Goal: Information Seeking & Learning: Learn about a topic

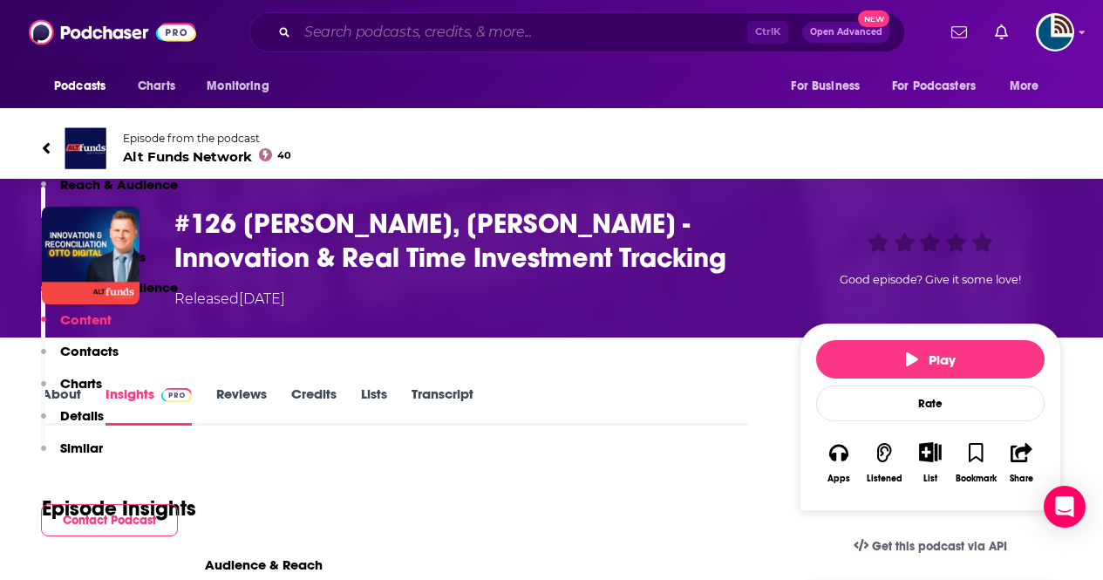
click at [341, 34] on input "Search podcasts, credits, & more..." at bounding box center [522, 32] width 450 height 28
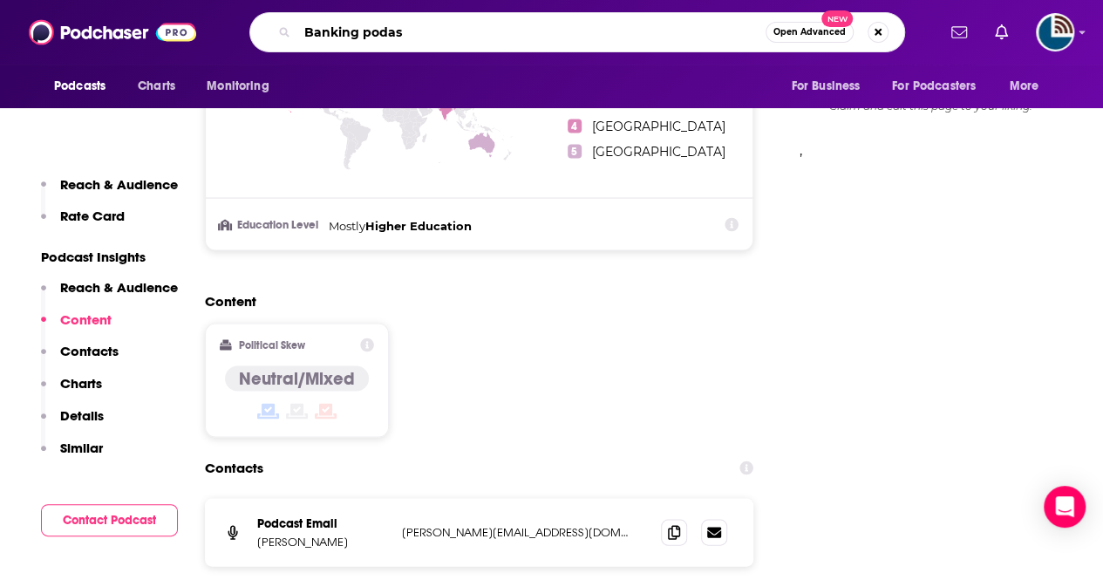
type input "Banking podast"
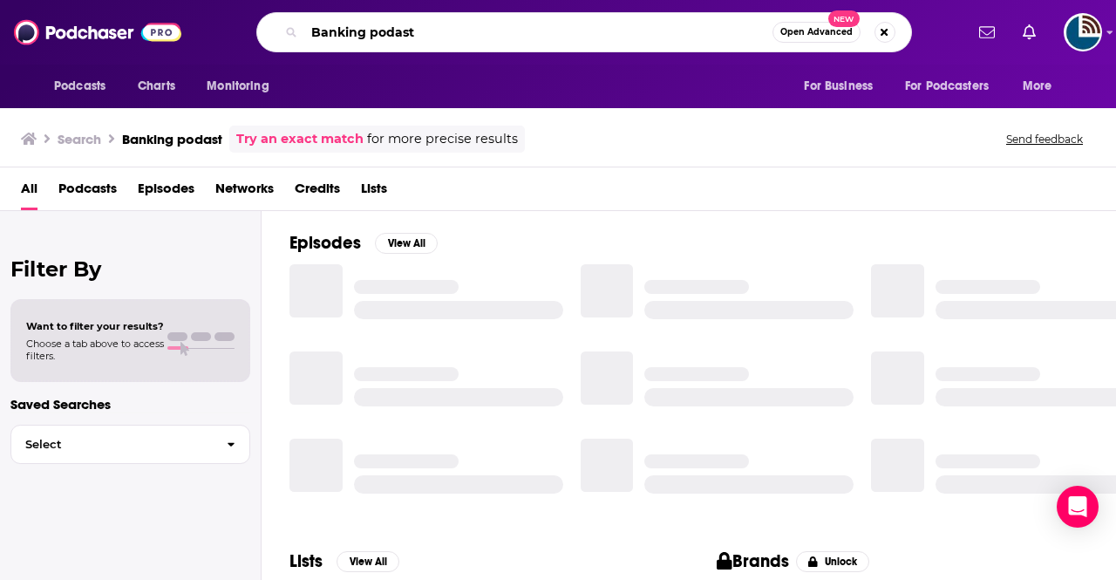
click at [399, 33] on input "Banking podast" at bounding box center [538, 32] width 468 height 28
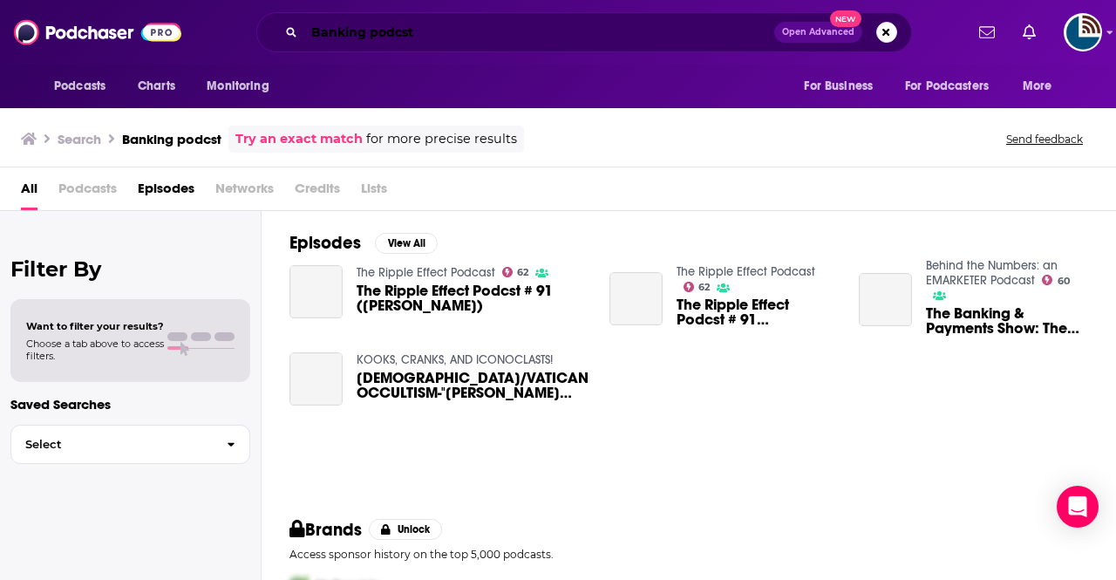
click at [400, 31] on input "Banking podcst" at bounding box center [539, 32] width 470 height 28
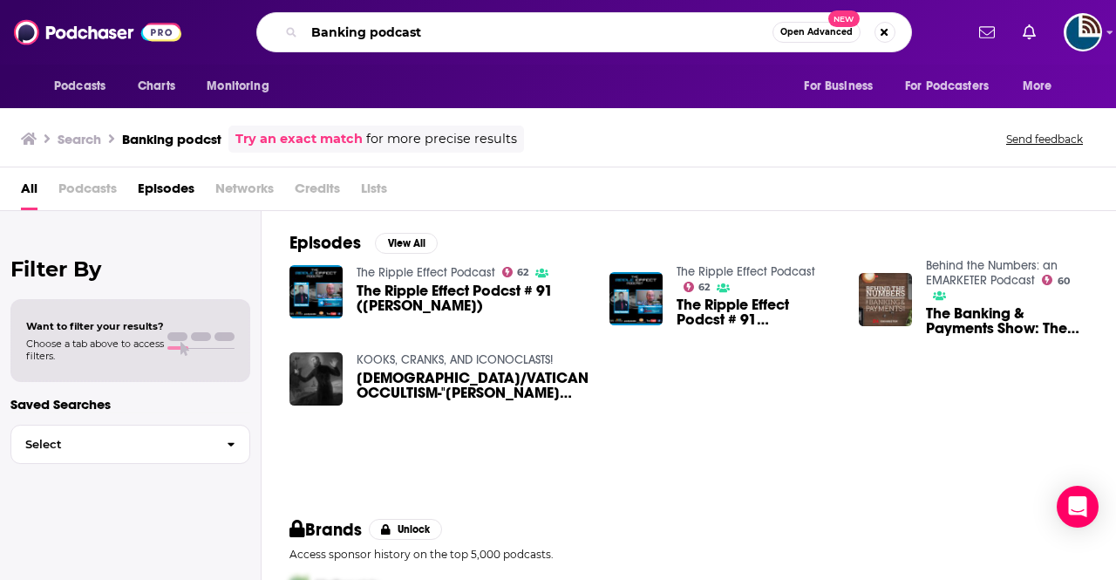
type input "Banking podcast"
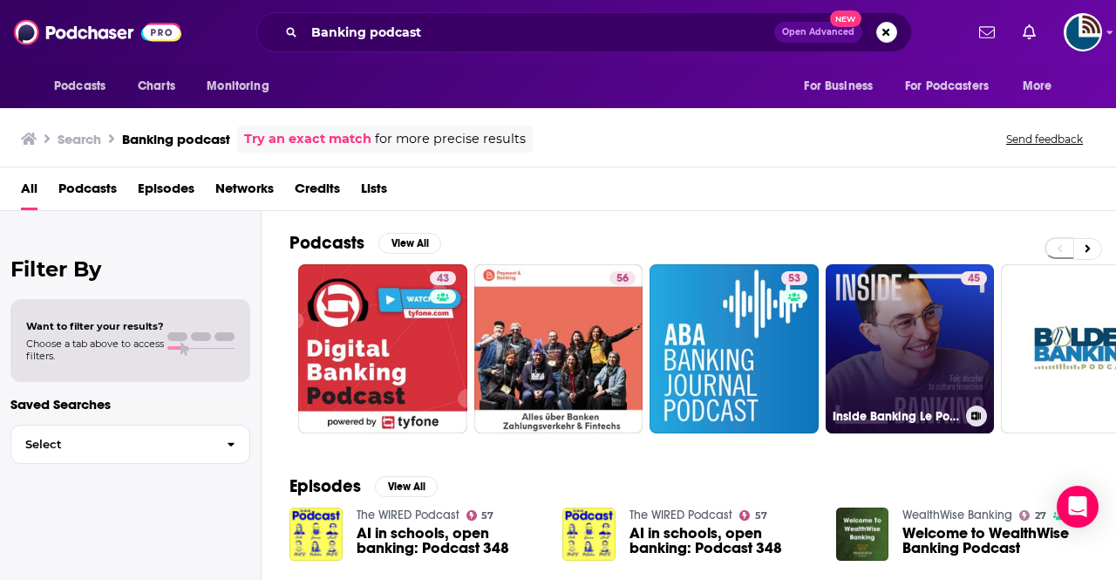
click at [926, 357] on link "45 Inside Banking Le Podcast" at bounding box center [910, 348] width 169 height 169
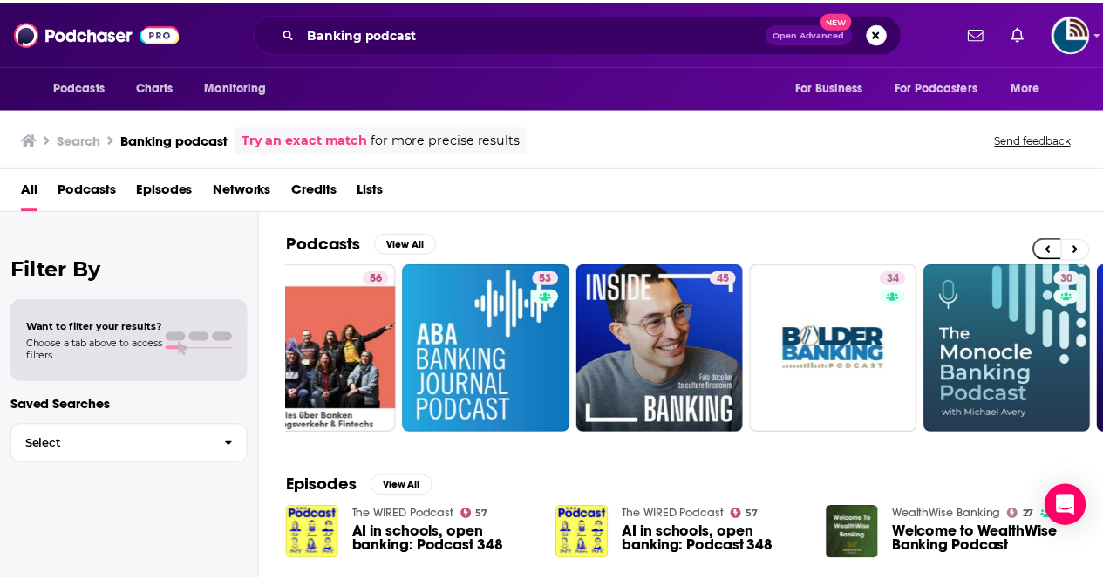
scroll to position [0, 241]
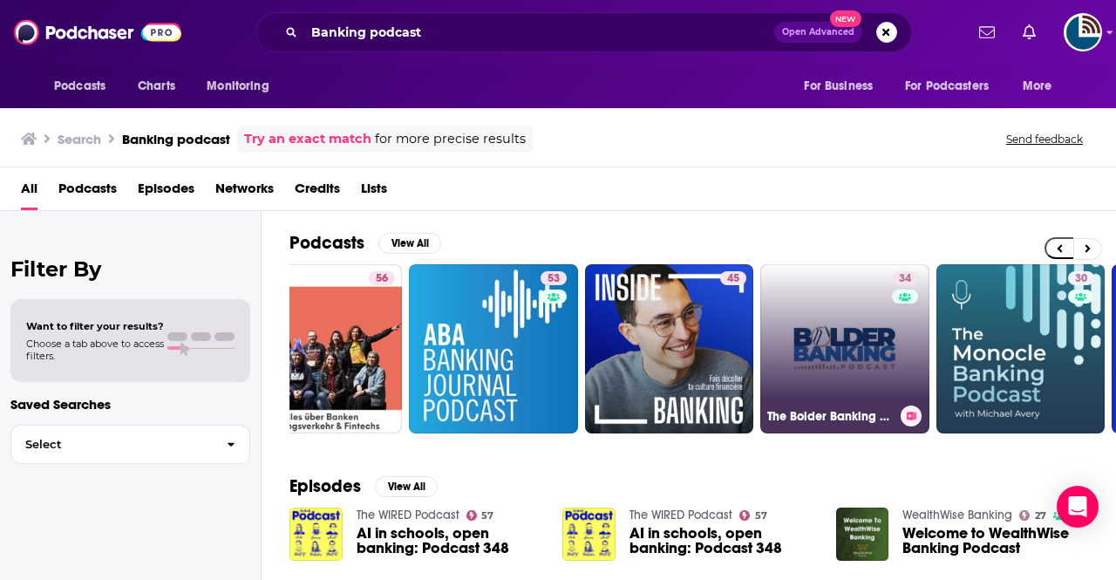
click at [841, 324] on link "34 The Bolder Banking Podcast" at bounding box center [844, 348] width 169 height 169
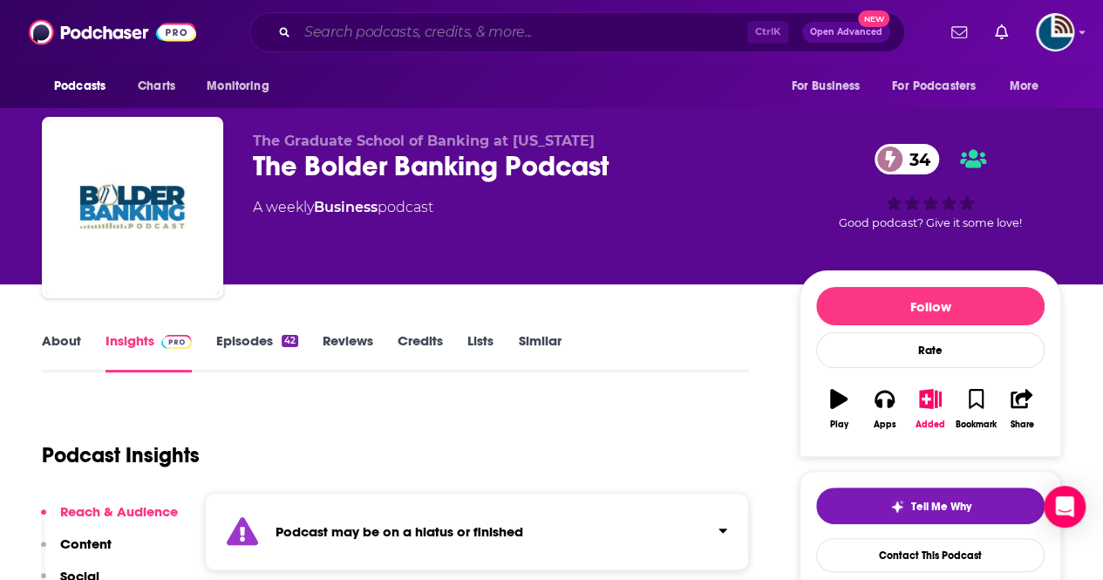
click at [371, 31] on input "Search podcasts, credits, & more..." at bounding box center [522, 32] width 450 height 28
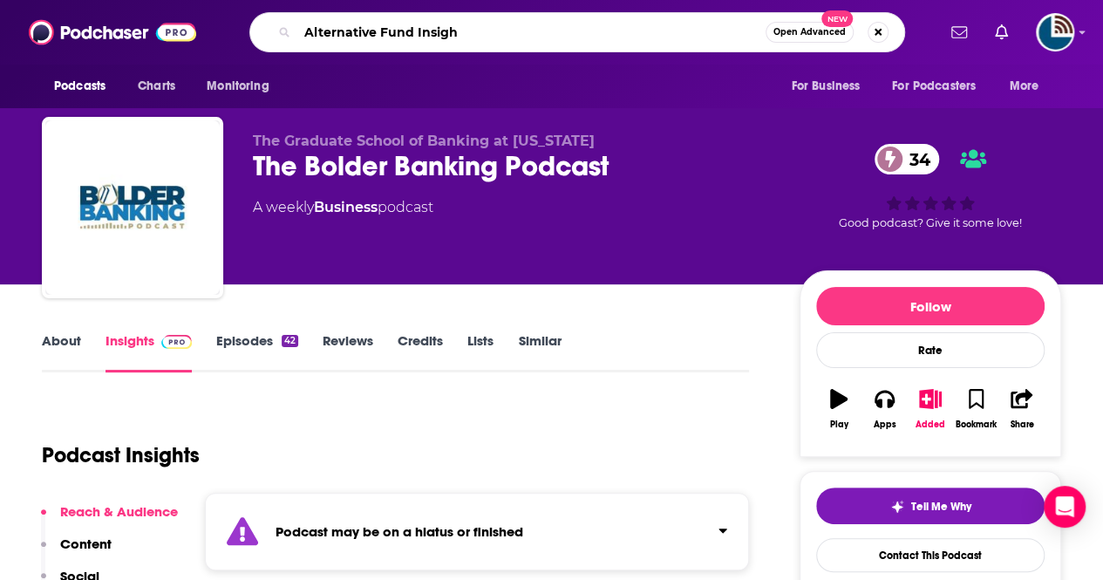
type input "Alternative Fund Insight"
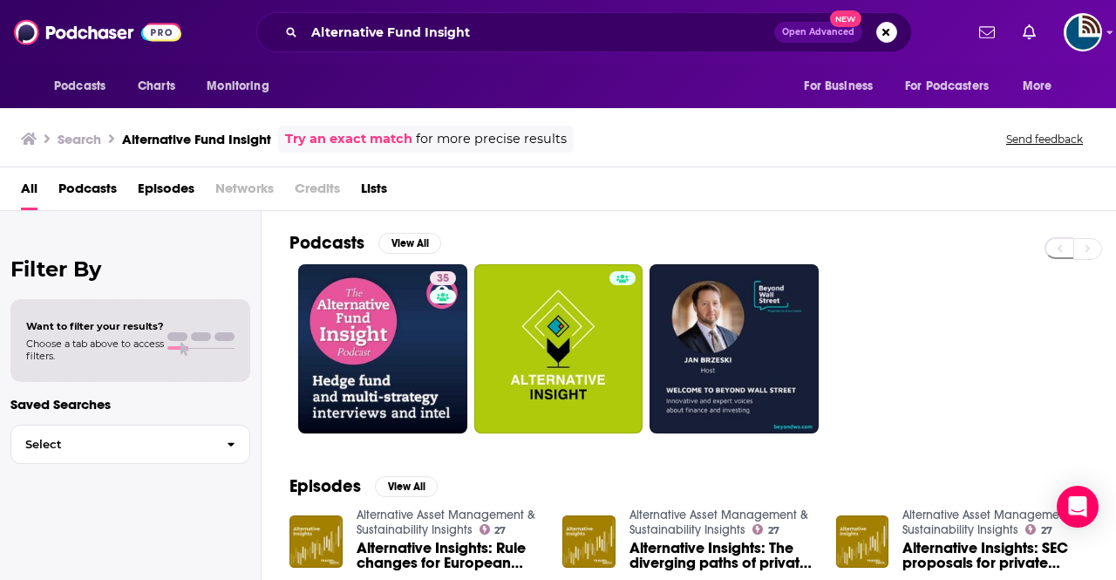
click at [1102, 91] on div "Podcasts Charts Monitoring For Business For Podcasters More" at bounding box center [558, 87] width 1116 height 44
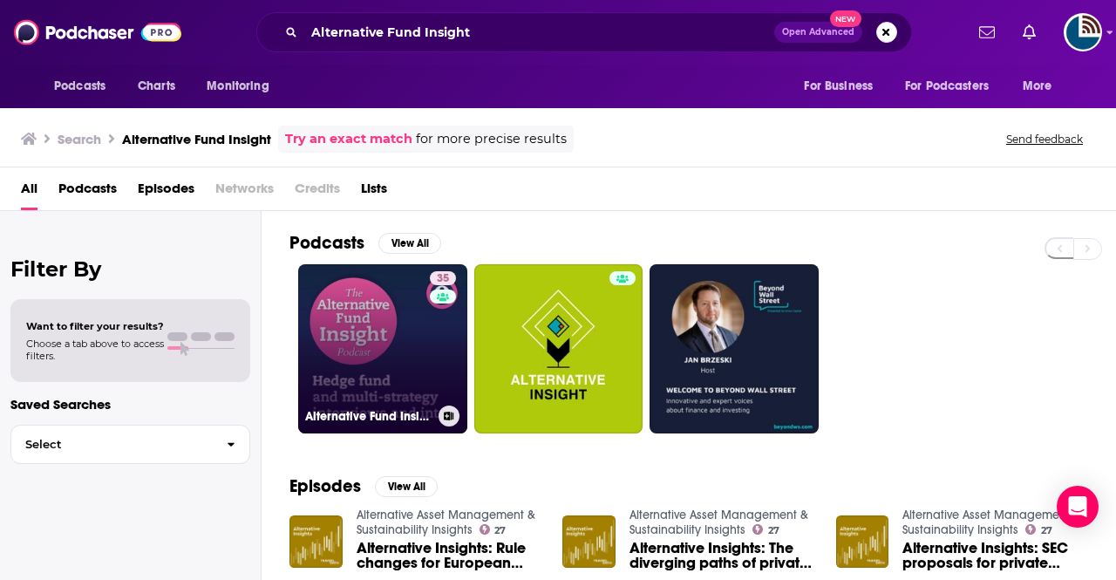
click at [368, 356] on link "35 Alternative Fund Insight" at bounding box center [382, 348] width 169 height 169
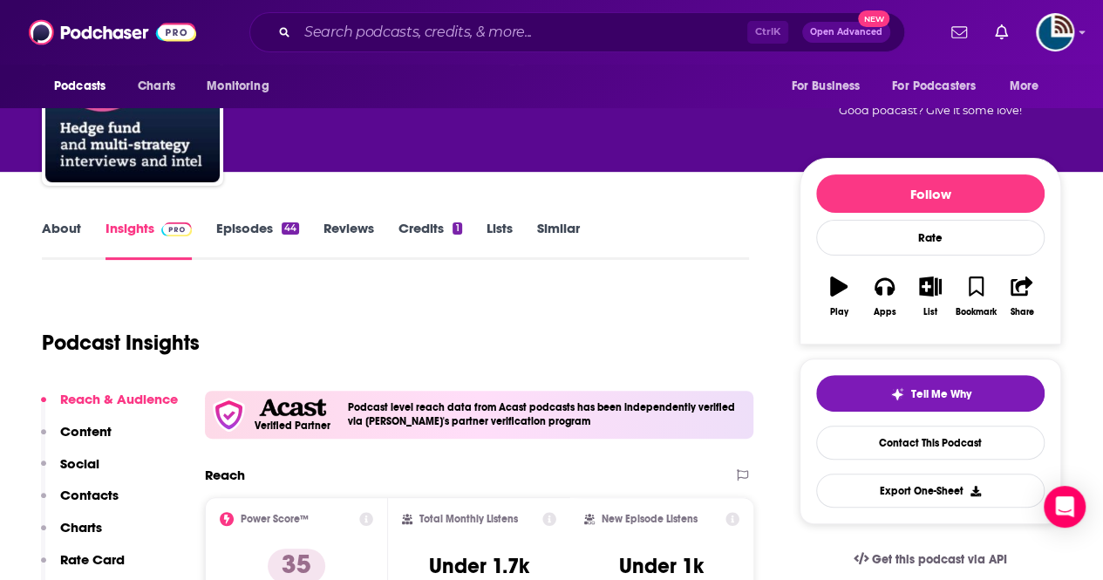
scroll to position [112, 0]
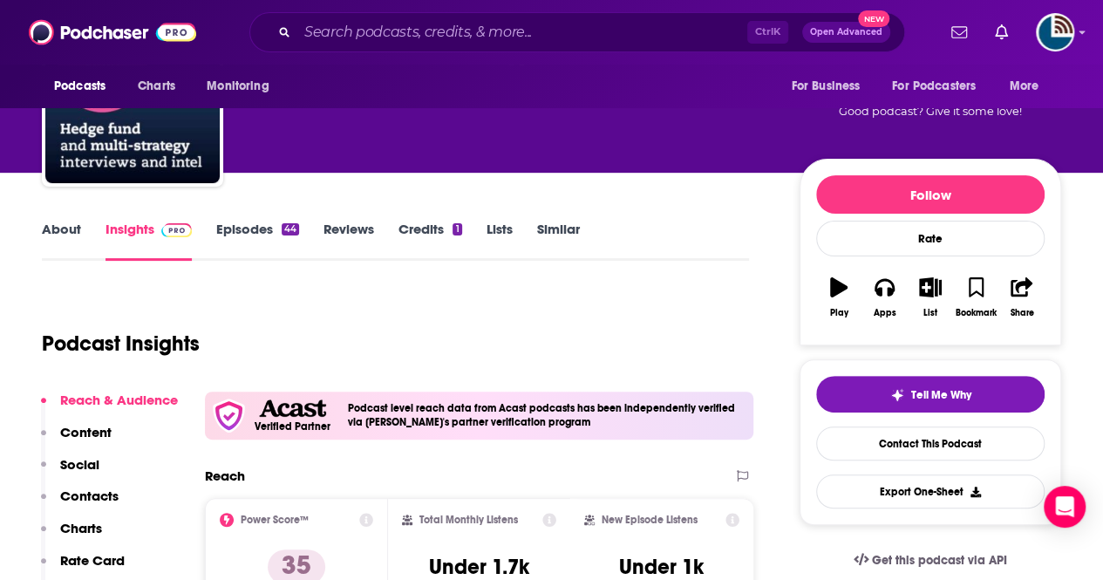
click at [52, 224] on link "About" at bounding box center [61, 241] width 39 height 40
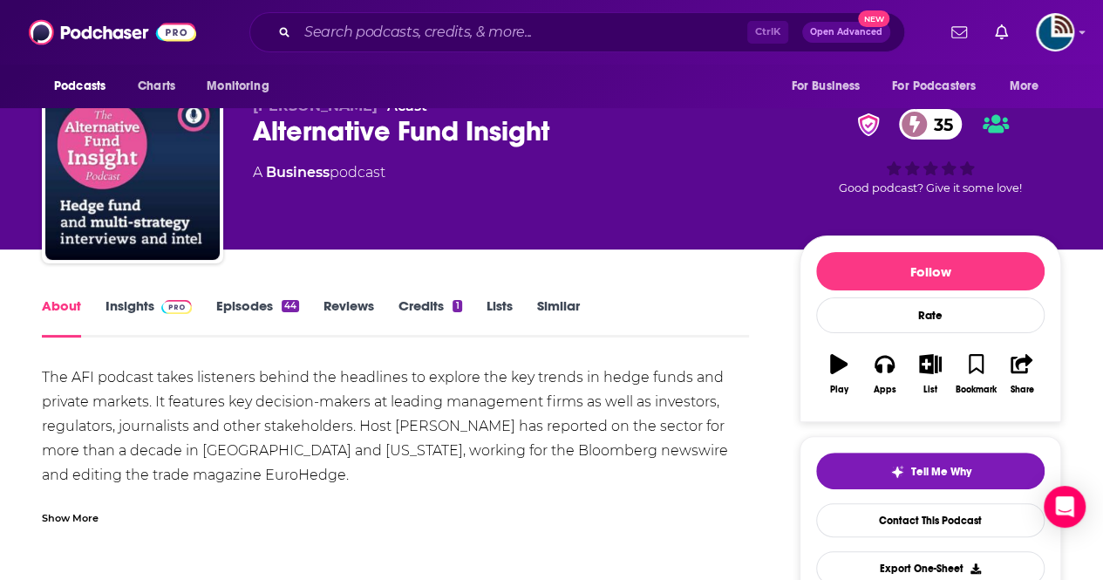
scroll to position [36, 0]
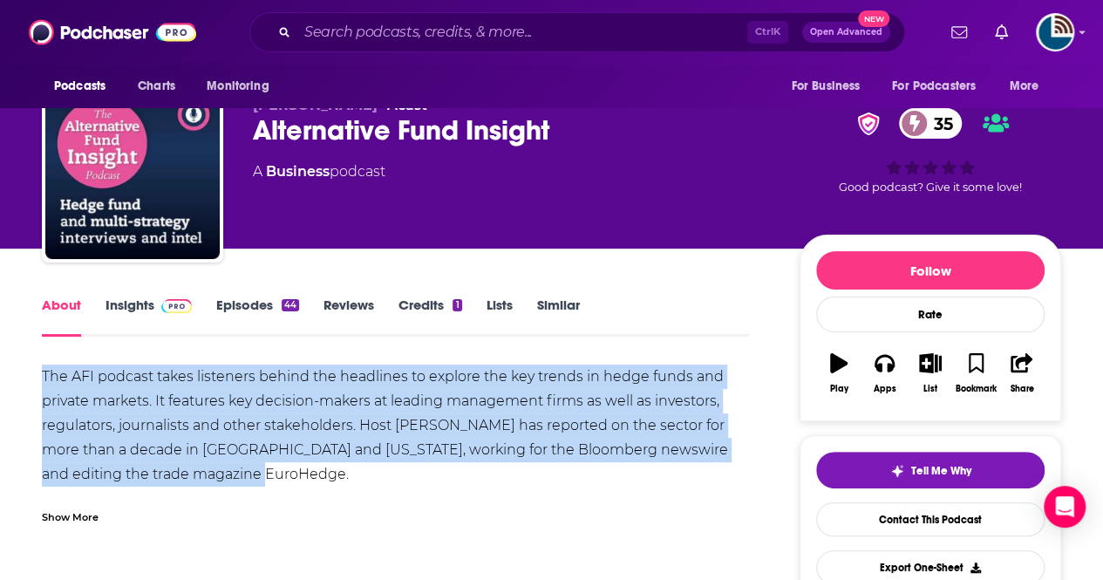
drag, startPoint x: 264, startPoint y: 481, endPoint x: 20, endPoint y: 381, distance: 264.0
copy div "The AFI podcast takes listeners behind the headlines to explore the key trends …"
click at [970, 84] on span "For Podcasters" at bounding box center [934, 86] width 84 height 24
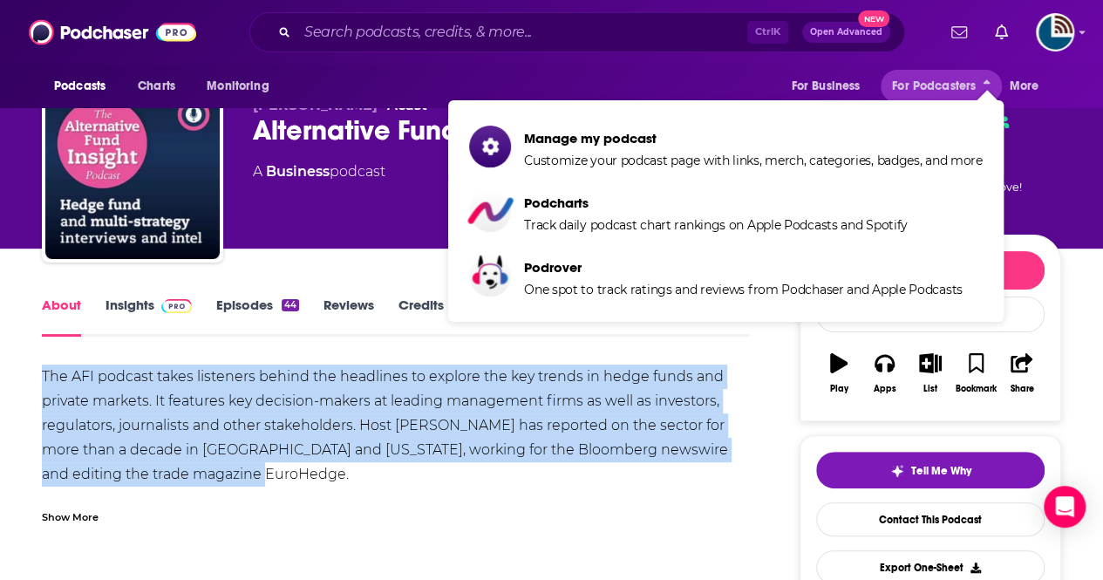
click at [1055, 70] on div "For Business For Podcasters More" at bounding box center [920, 87] width 283 height 44
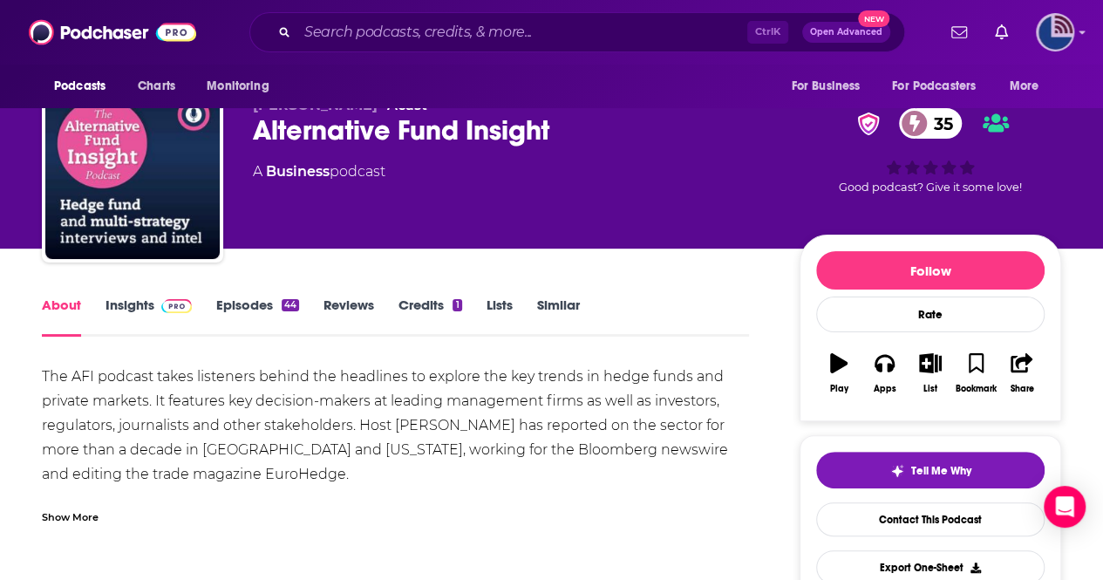
click at [1086, 28] on icon "Show profile menu" at bounding box center [1082, 32] width 7 height 10
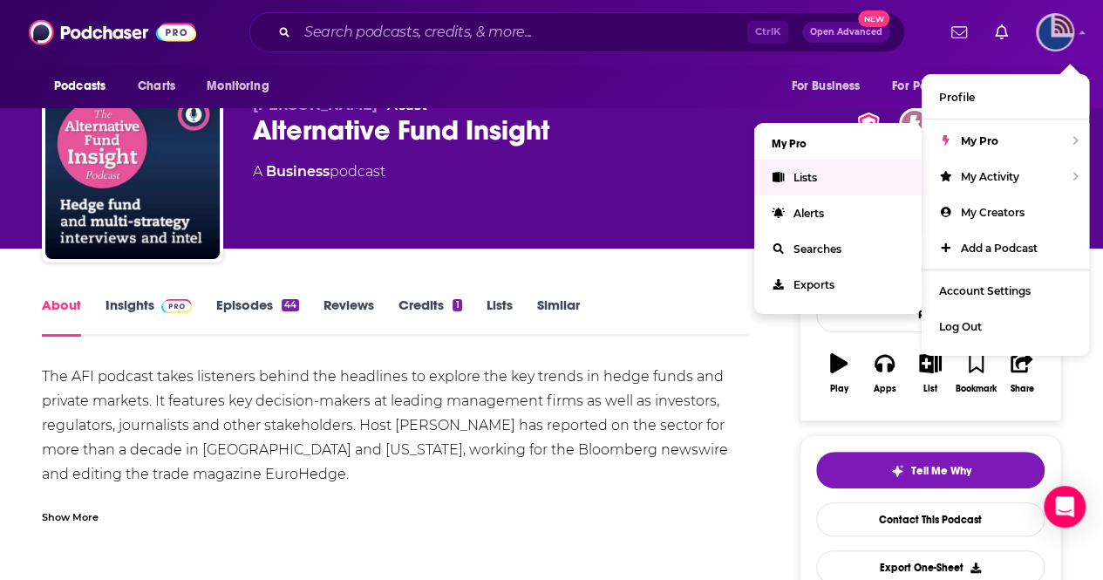
click at [829, 173] on link "Lists" at bounding box center [837, 178] width 167 height 36
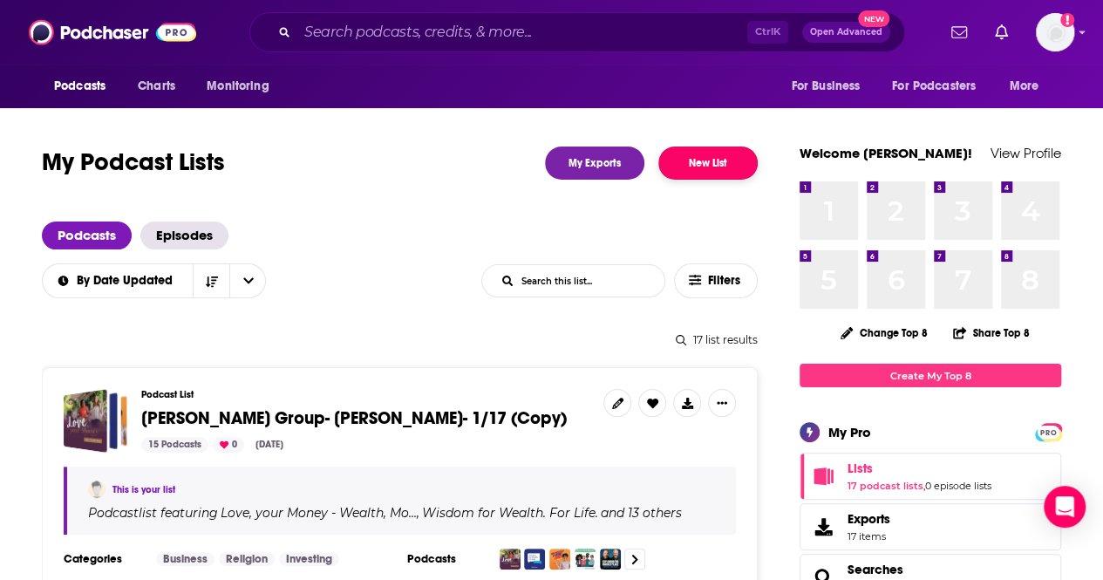
click at [699, 166] on button "New List" at bounding box center [707, 163] width 99 height 33
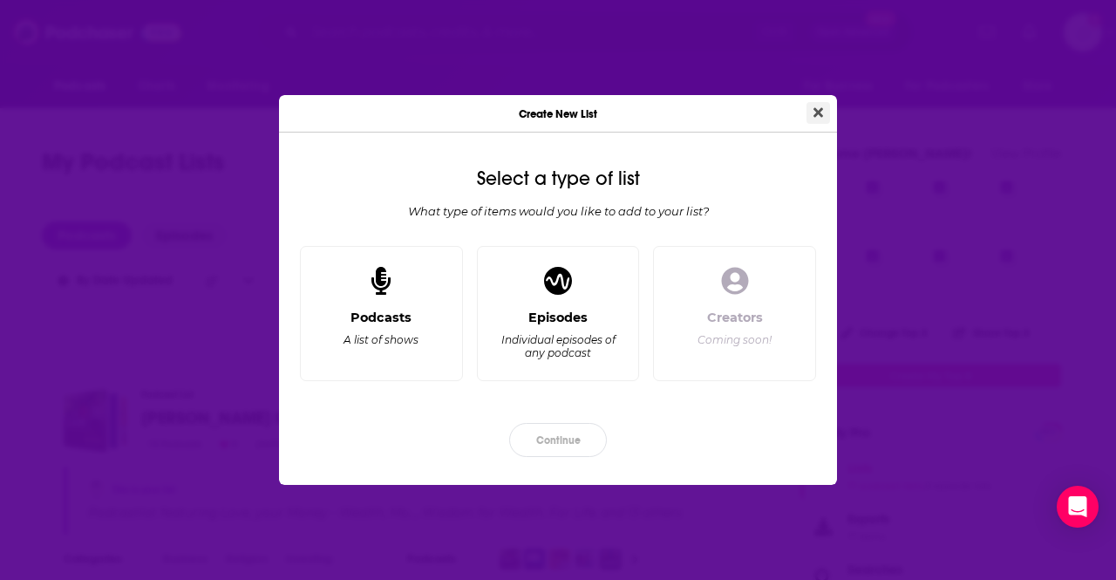
click at [819, 114] on icon "Close" at bounding box center [819, 112] width 10 height 10
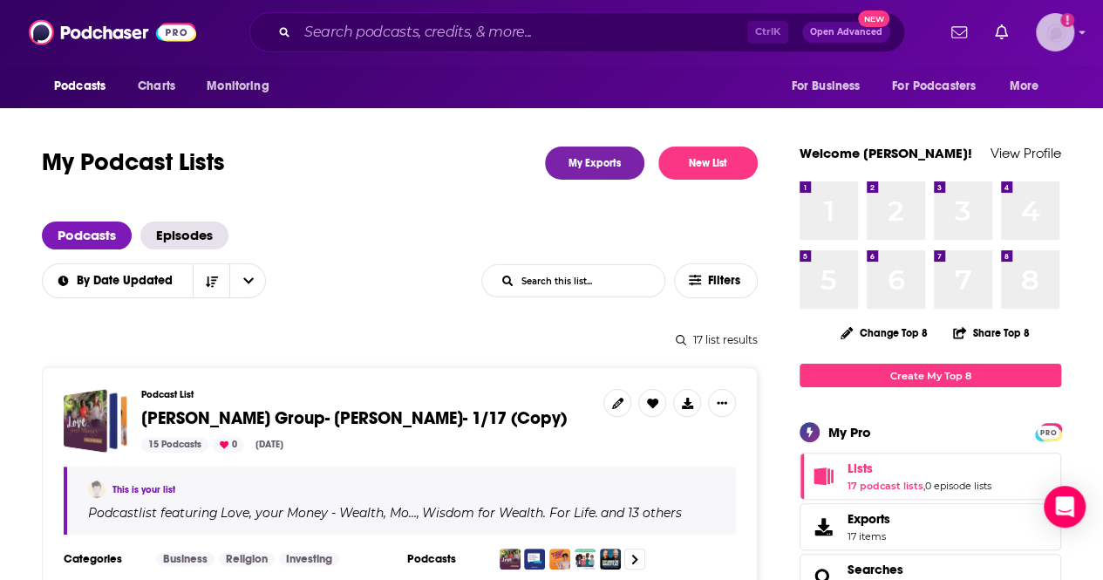
click at [1086, 35] on icon "Show profile menu" at bounding box center [1082, 32] width 7 height 10
click at [1074, 43] on div "Logged in as tdunyak" at bounding box center [1055, 32] width 38 height 38
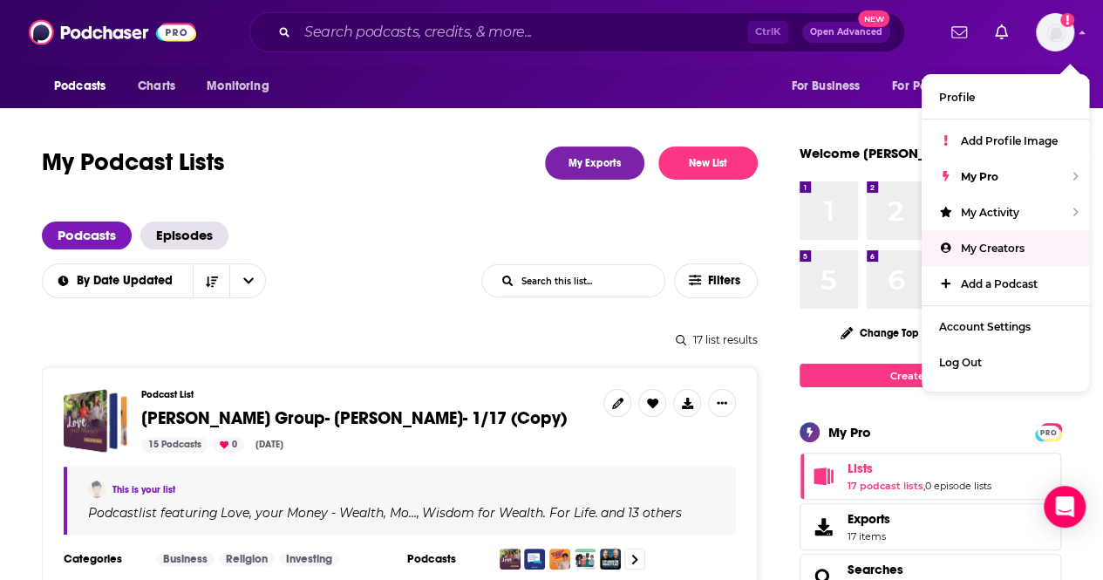
click at [292, 175] on div "My Podcast Lists My Exports New List" at bounding box center [400, 163] width 716 height 33
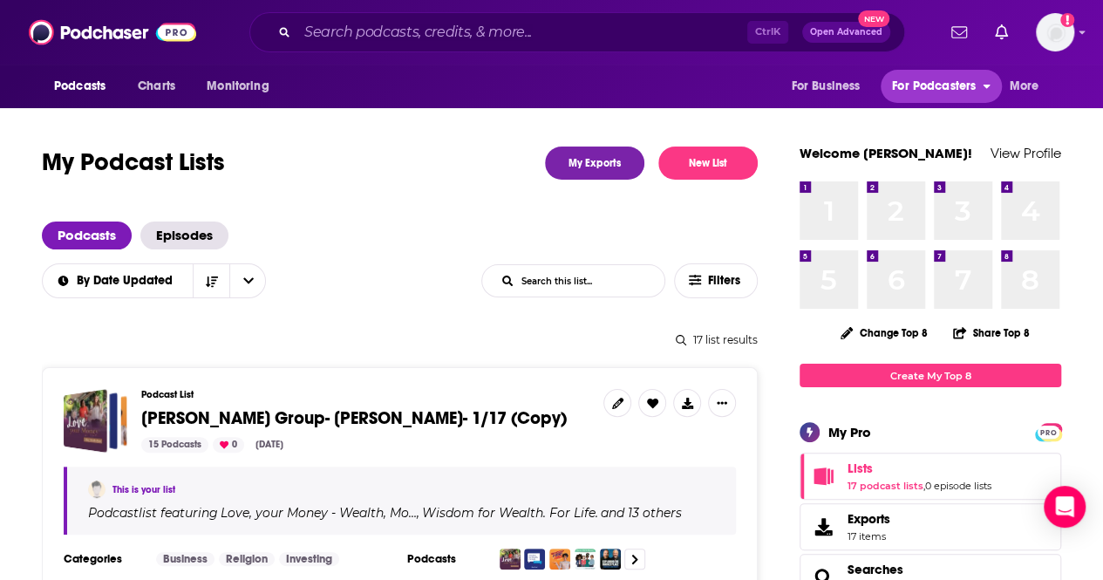
click at [908, 79] on span "For Podcasters" at bounding box center [934, 86] width 84 height 24
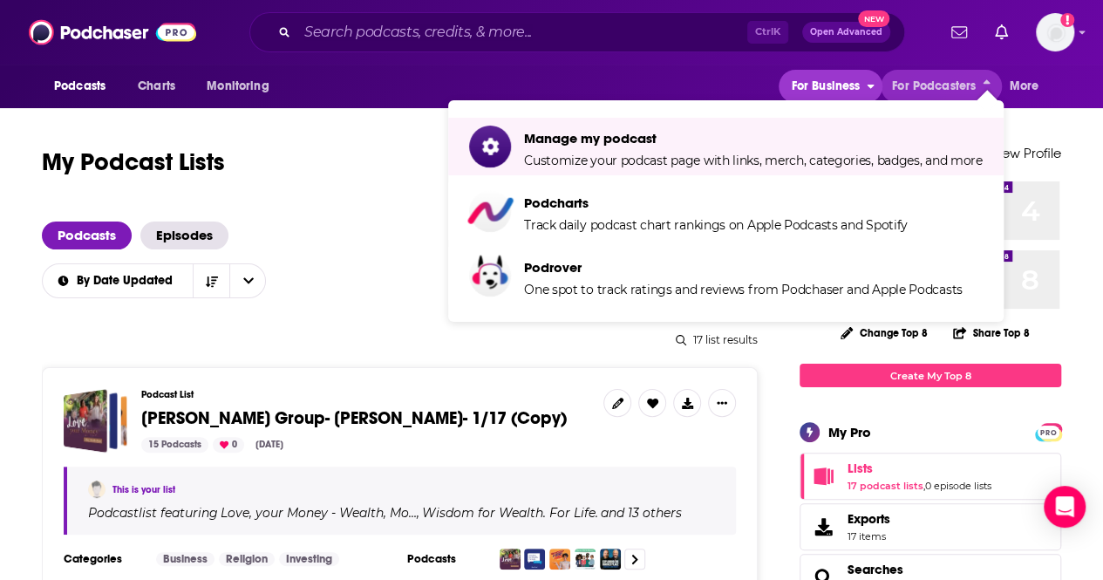
click at [862, 78] on button "For Business" at bounding box center [830, 86] width 103 height 33
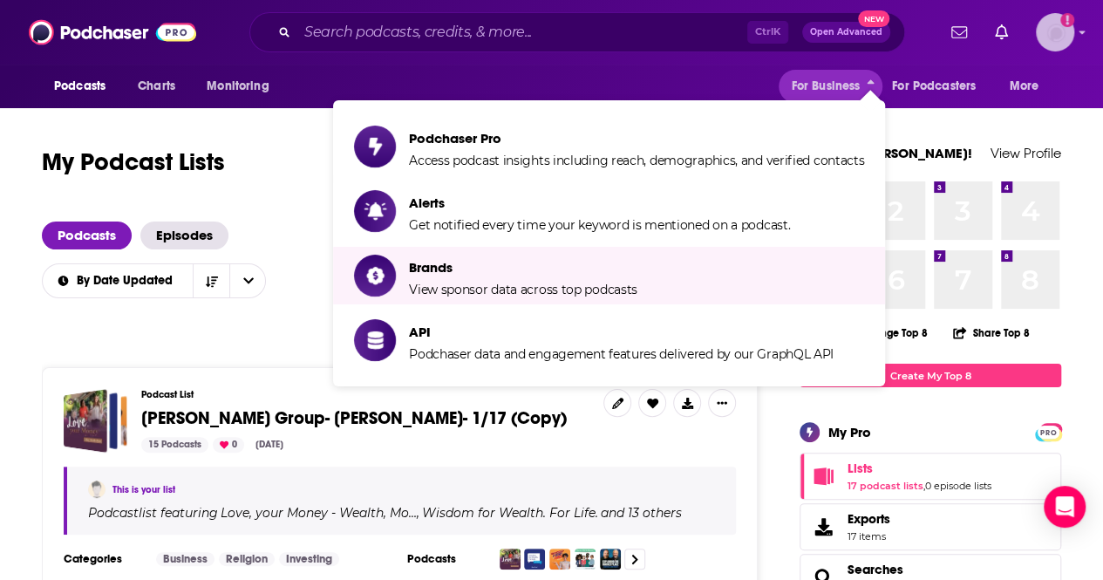
click at [1074, 30] on img "Logged in as tdunyak" at bounding box center [1055, 32] width 38 height 38
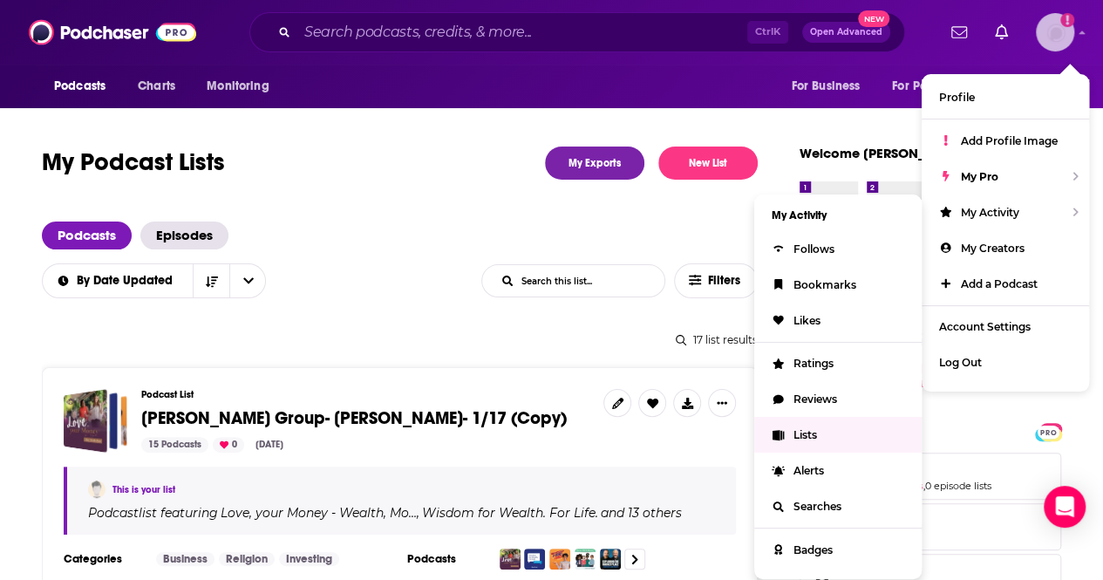
click at [807, 436] on span "Lists" at bounding box center [806, 434] width 24 height 13
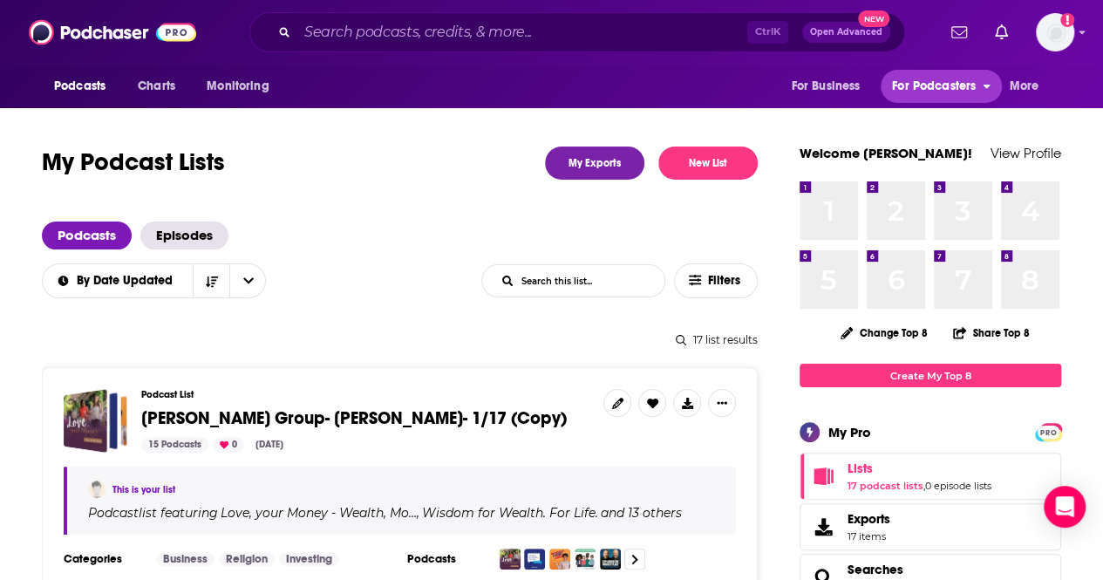
click at [971, 85] on span "For Podcasters" at bounding box center [934, 86] width 84 height 24
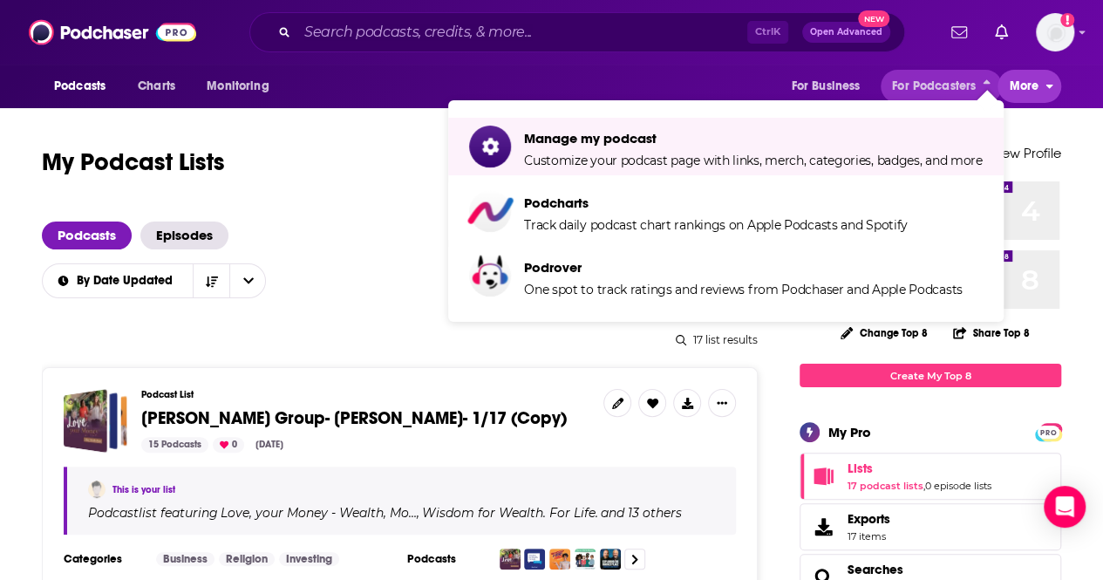
click at [1019, 95] on span "More" at bounding box center [1025, 86] width 30 height 24
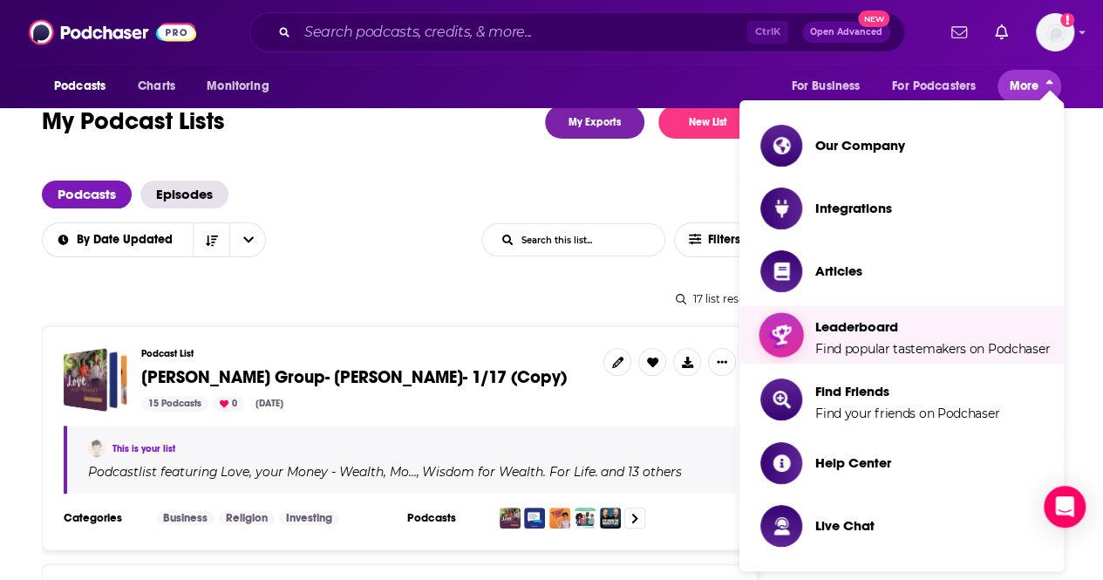
scroll to position [42, 0]
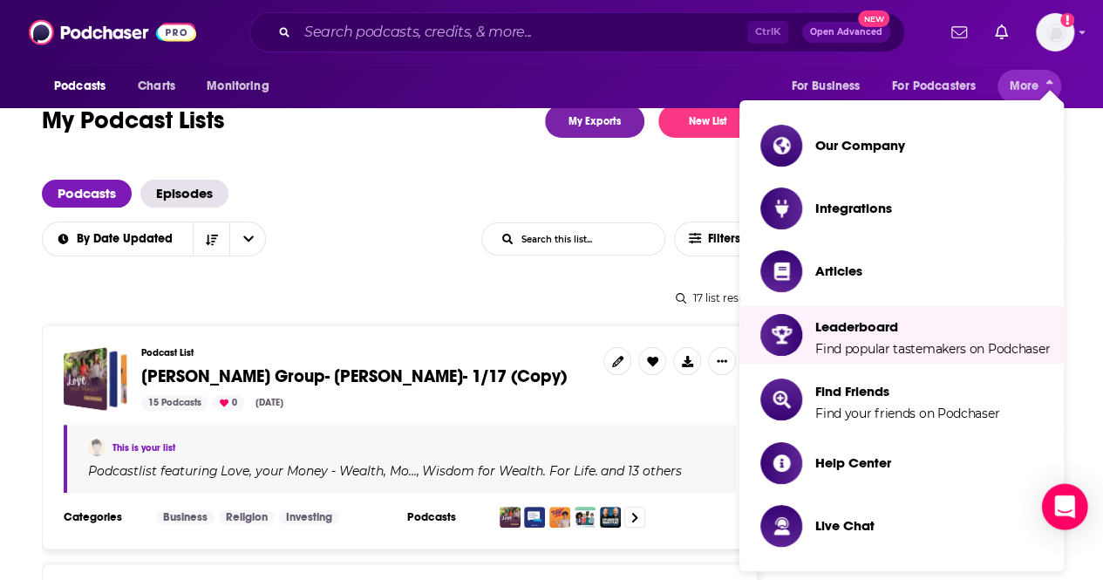
click at [1072, 515] on icon "Open Intercom Messenger" at bounding box center [1064, 506] width 20 height 23
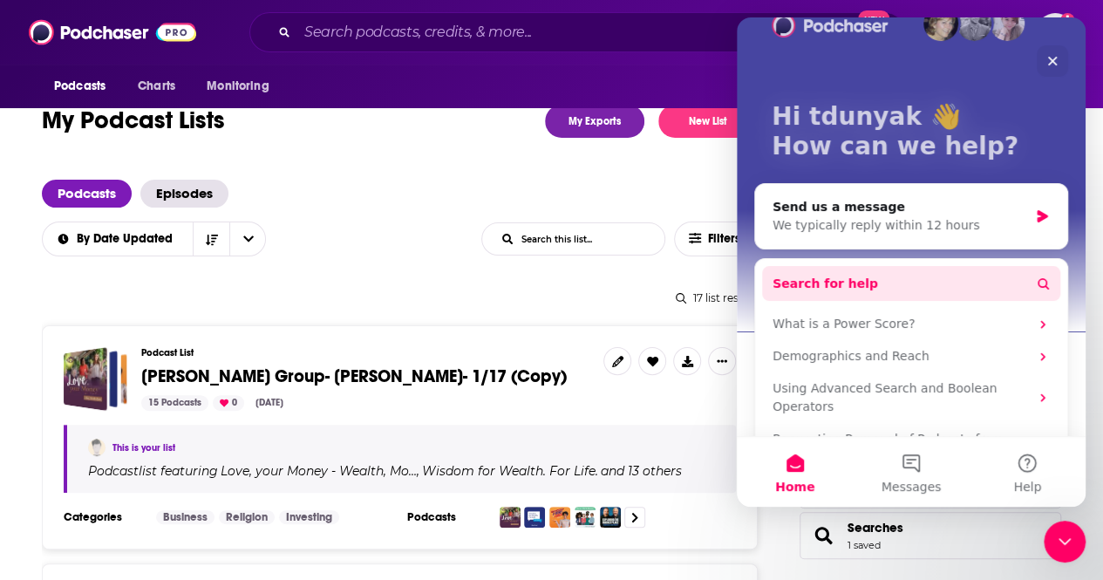
scroll to position [92, 0]
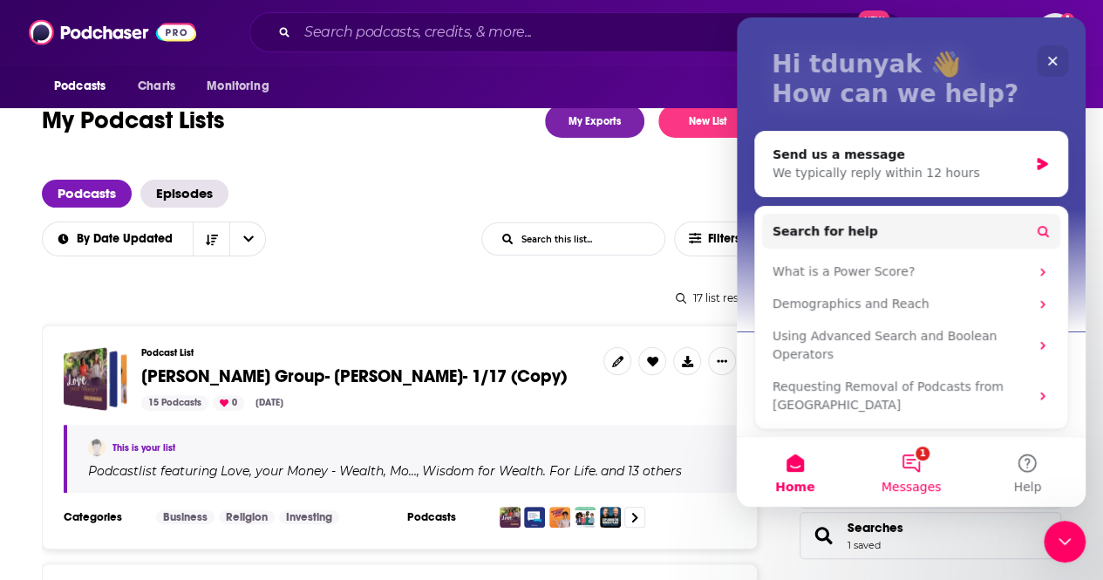
click at [910, 470] on button "1 Messages" at bounding box center [911, 472] width 116 height 70
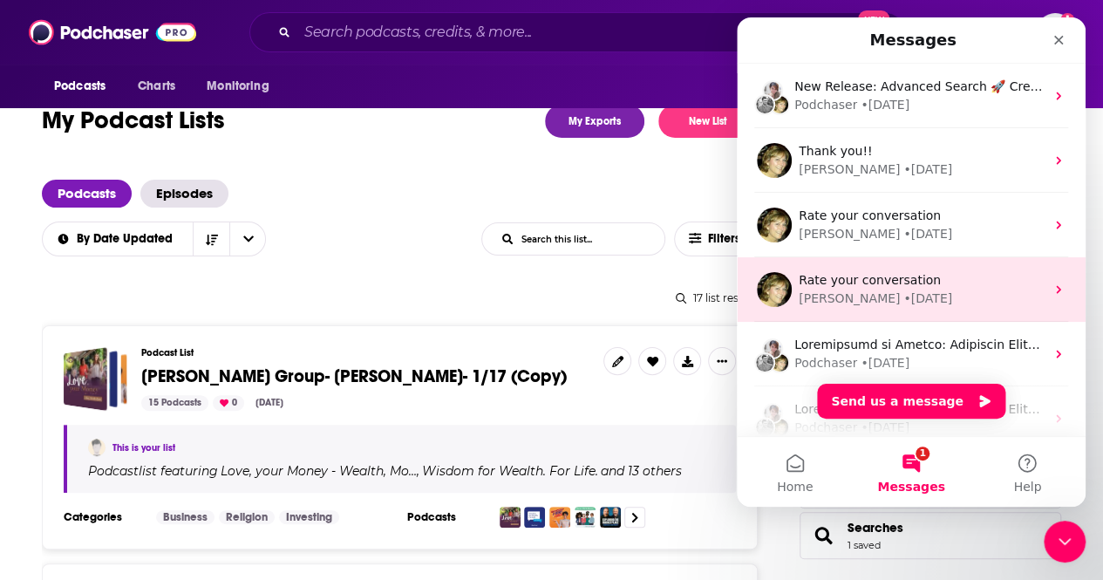
scroll to position [342, 0]
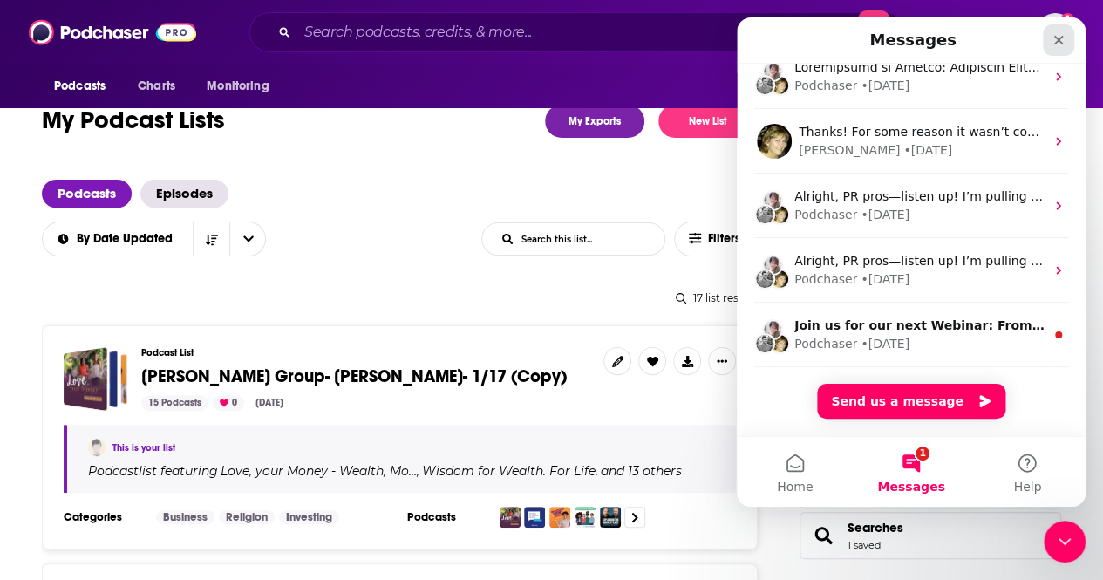
click at [1056, 41] on icon "Close" at bounding box center [1059, 40] width 14 height 14
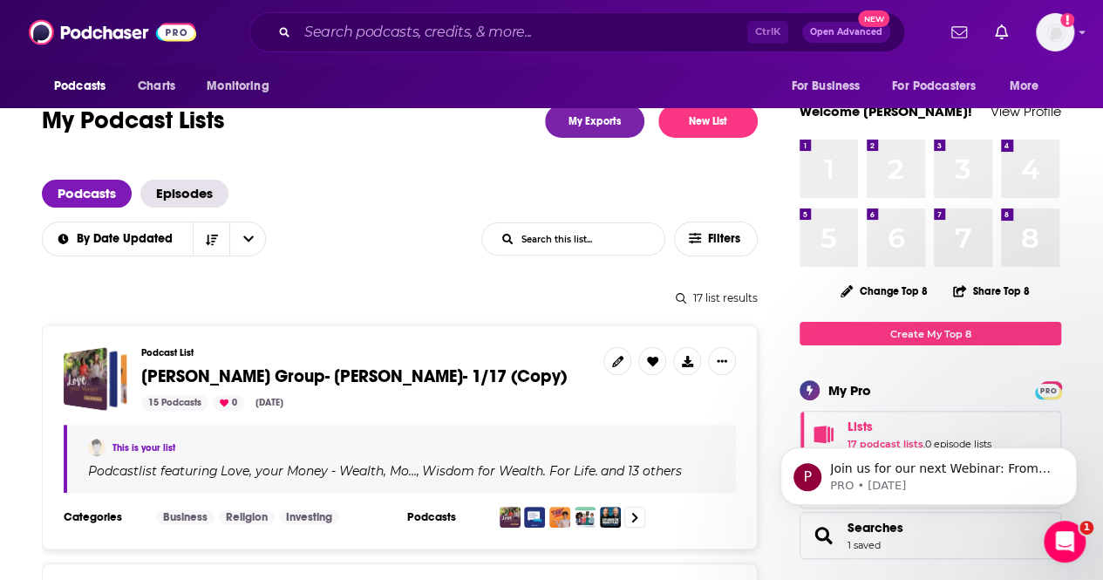
scroll to position [0, 0]
click at [108, 85] on button "Podcasts" at bounding box center [85, 86] width 86 height 33
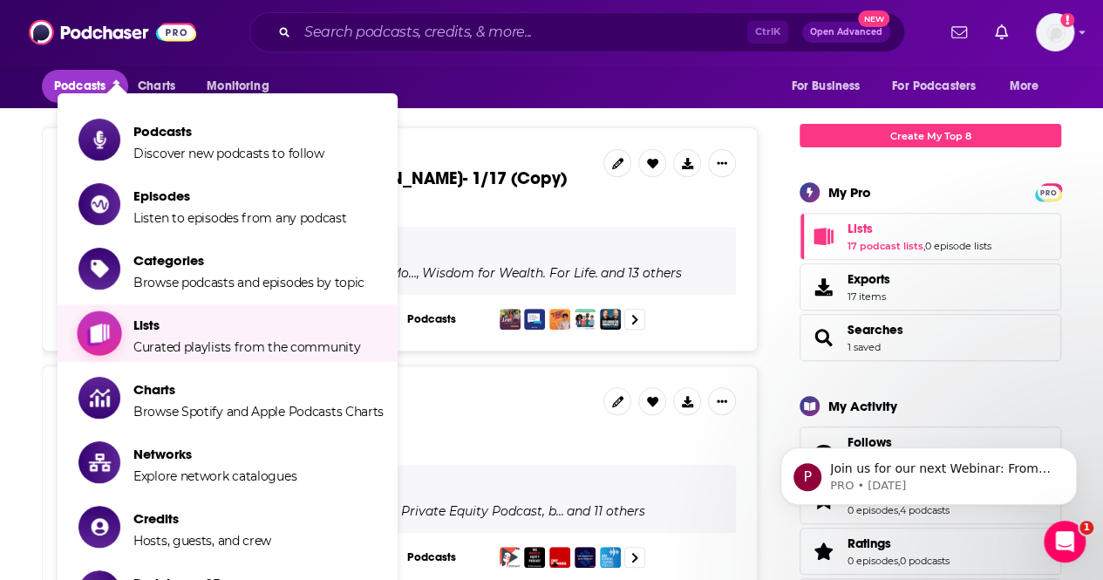
scroll to position [241, 0]
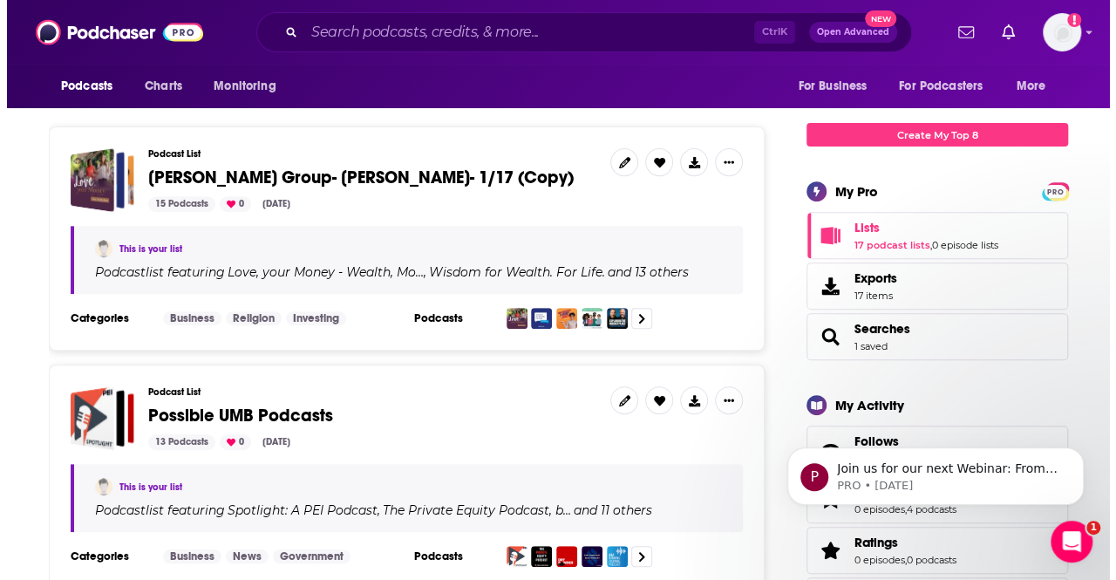
scroll to position [0, 0]
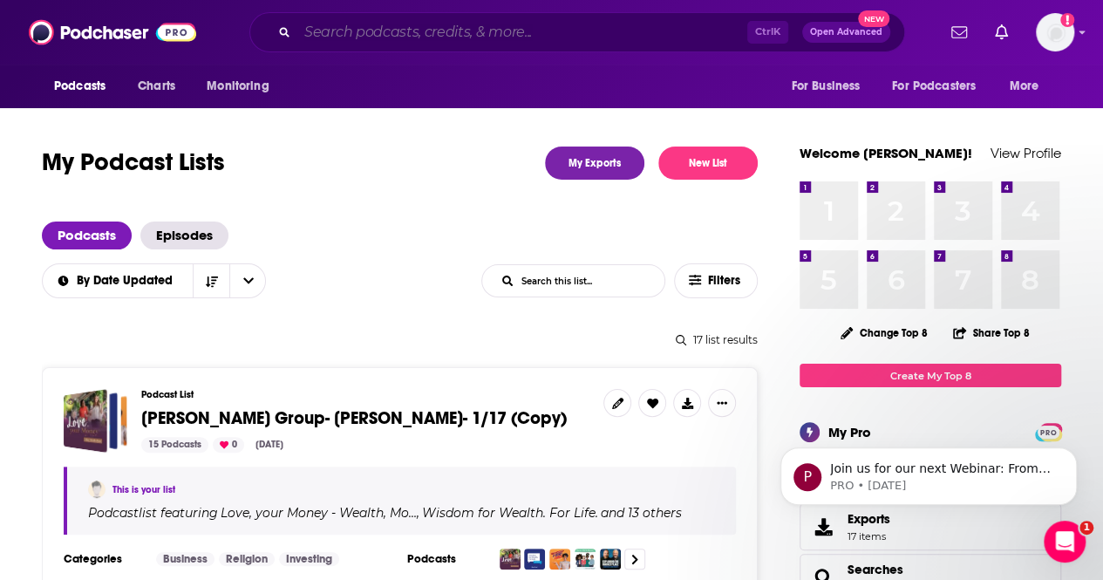
click at [303, 34] on input "Search podcasts, credits, & more..." at bounding box center [522, 32] width 450 height 28
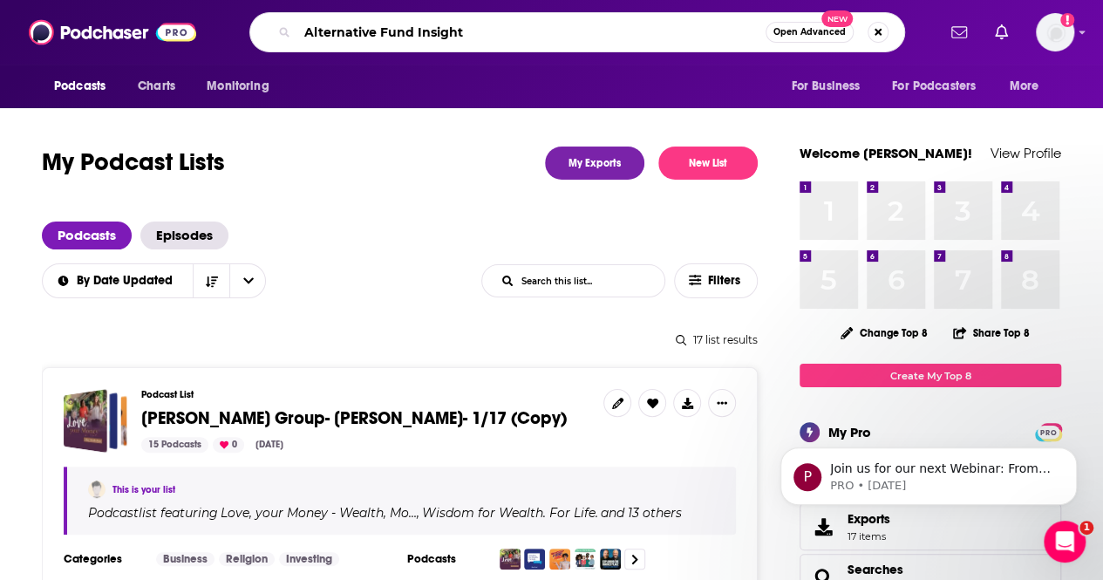
type input "Alternative Fund Insights"
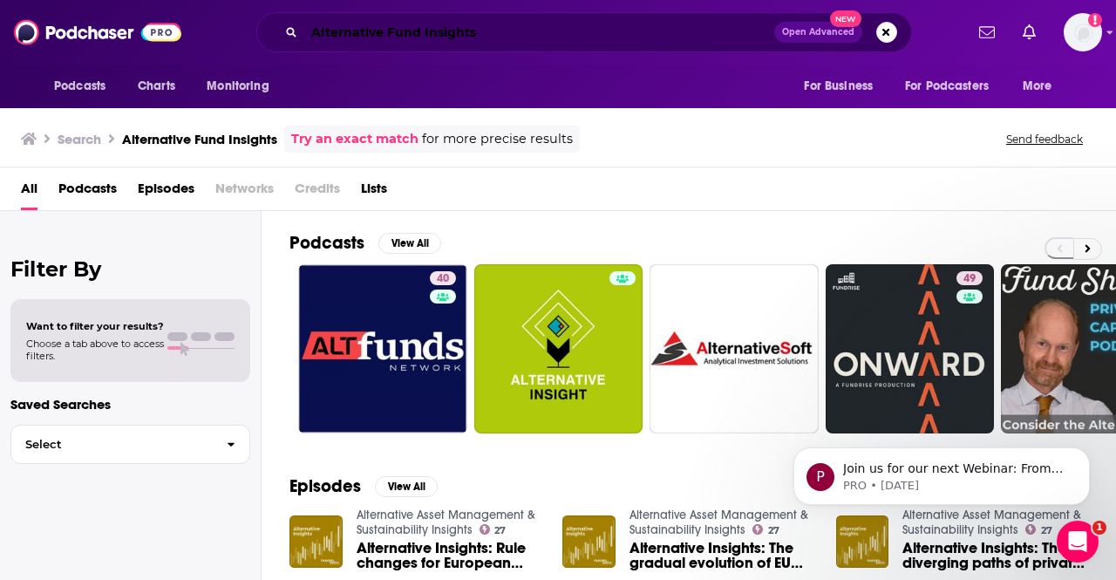
click at [483, 28] on input "Alternative Fund Insights" at bounding box center [539, 32] width 470 height 28
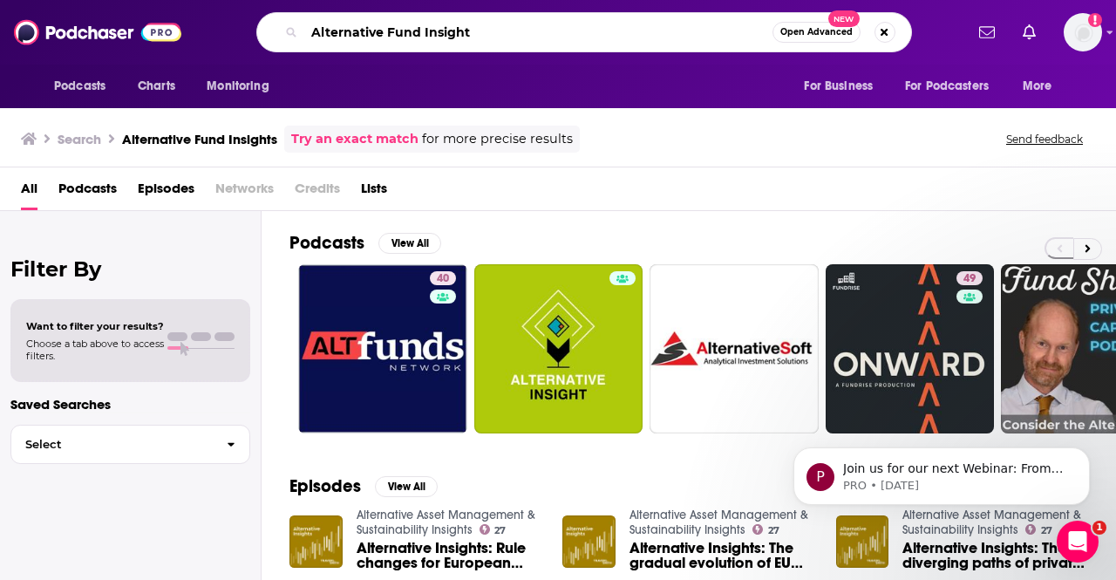
type input "Alternative Fund Insight"
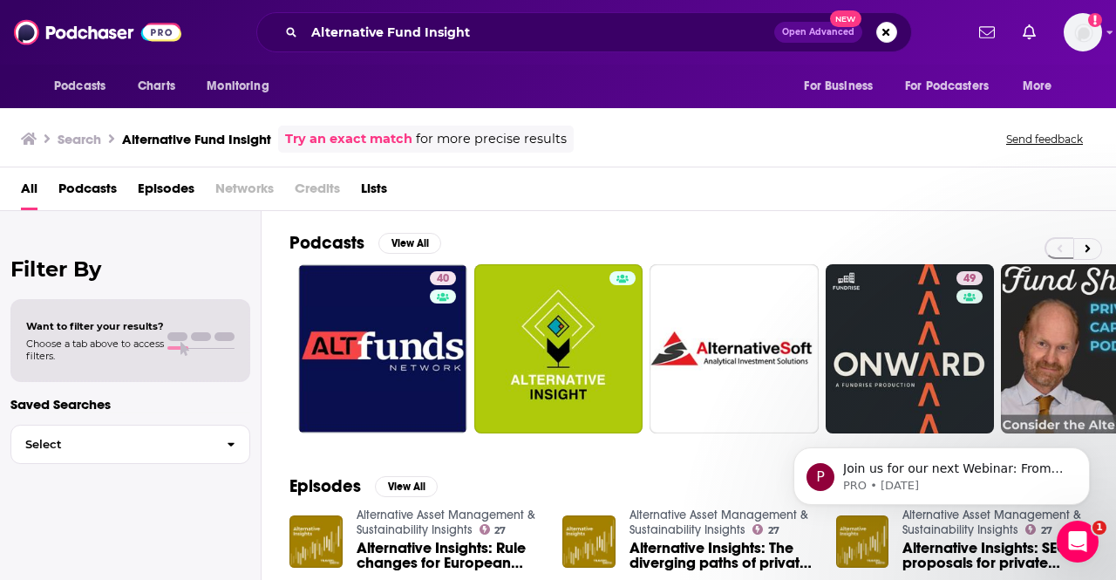
click at [351, 138] on link "Try an exact match" at bounding box center [348, 139] width 127 height 20
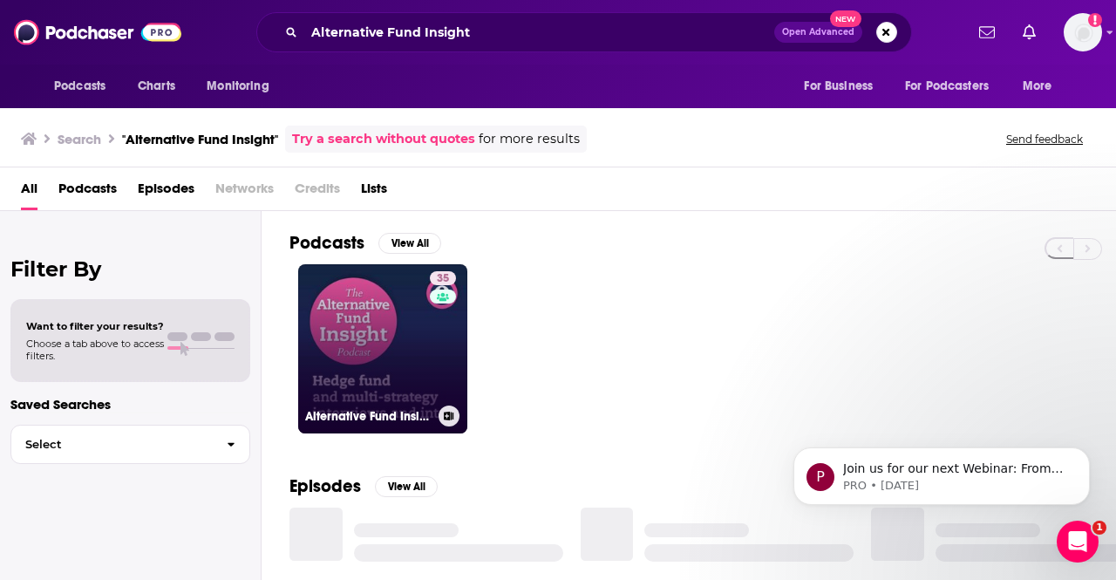
click at [342, 309] on link "35 Alternative Fund Insight" at bounding box center [382, 348] width 169 height 169
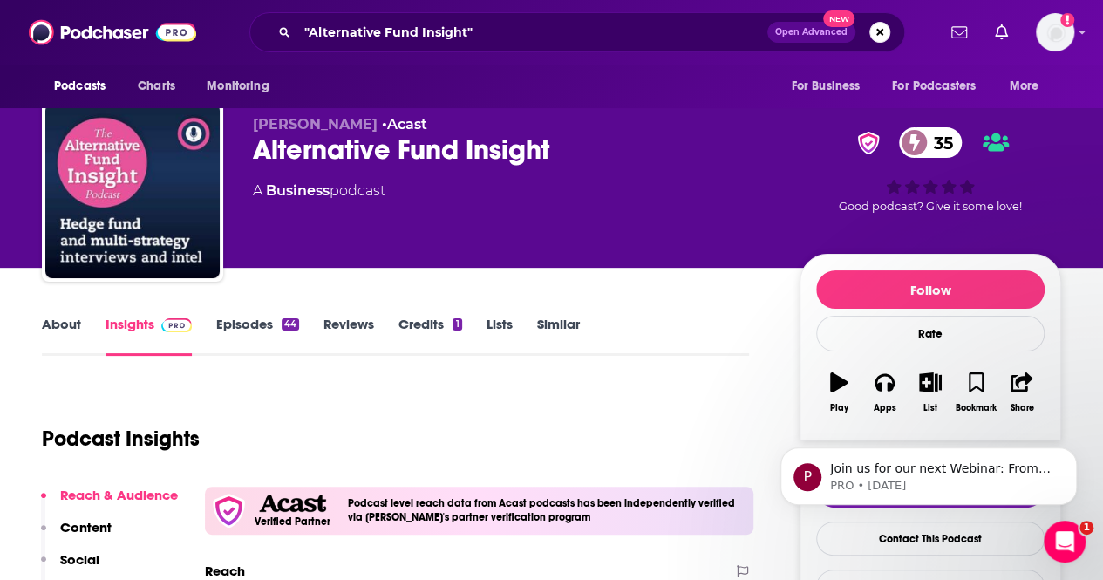
scroll to position [3, 0]
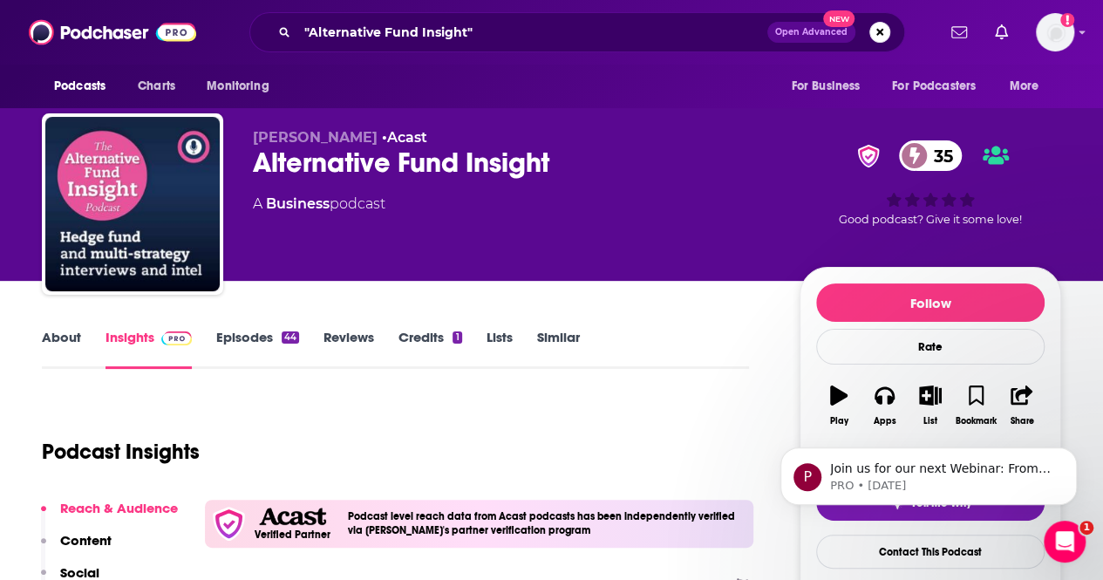
click at [70, 346] on link "About" at bounding box center [61, 349] width 39 height 40
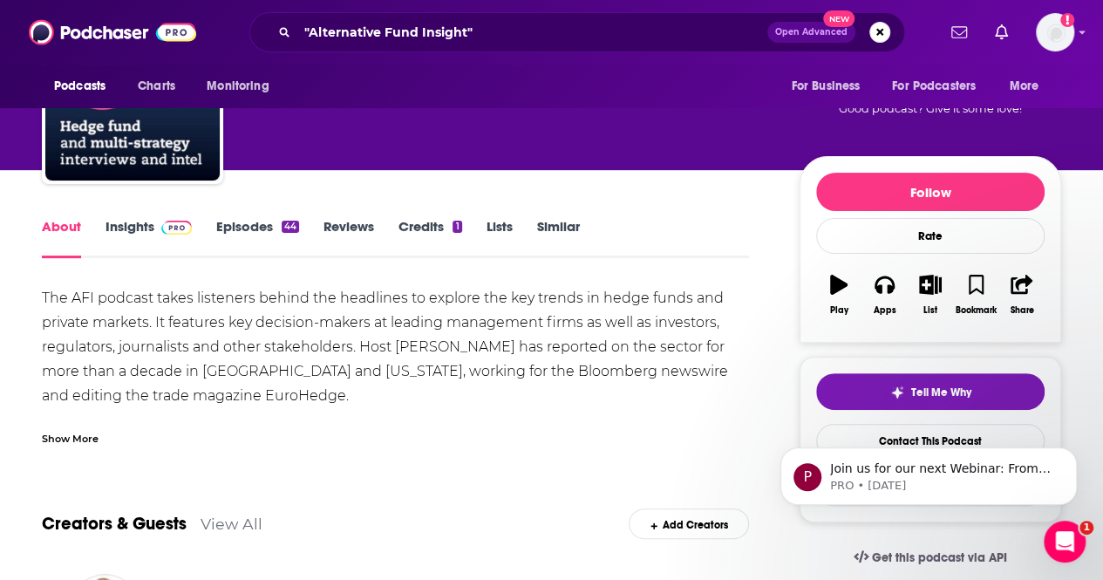
scroll to position [115, 0]
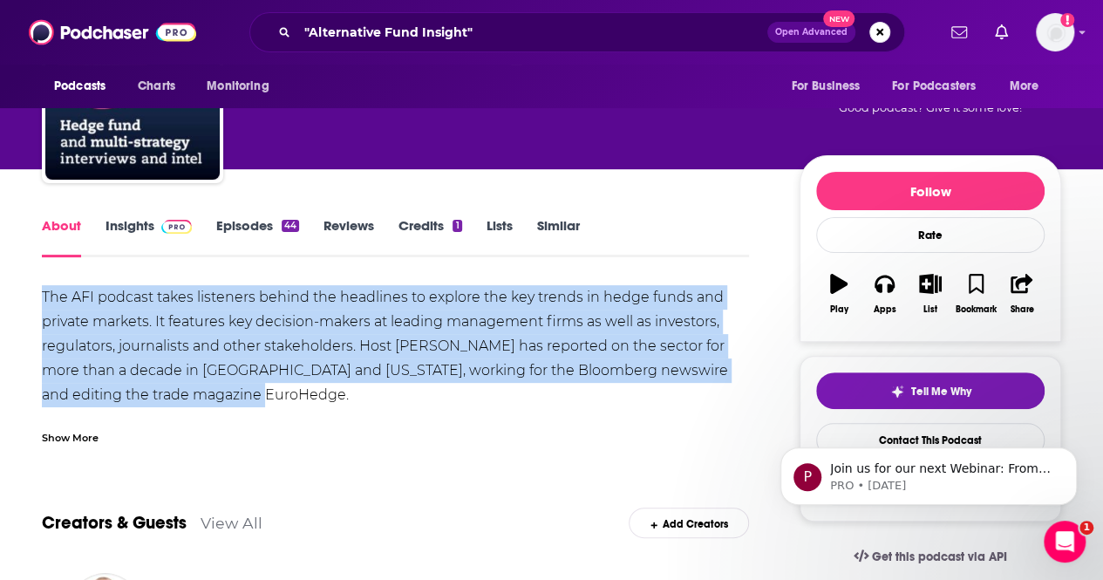
drag, startPoint x: 247, startPoint y: 385, endPoint x: 12, endPoint y: 298, distance: 250.0
copy div "The AFI podcast takes listeners behind the headlines to explore the key trends …"
click at [140, 229] on link "Insights" at bounding box center [149, 237] width 86 height 40
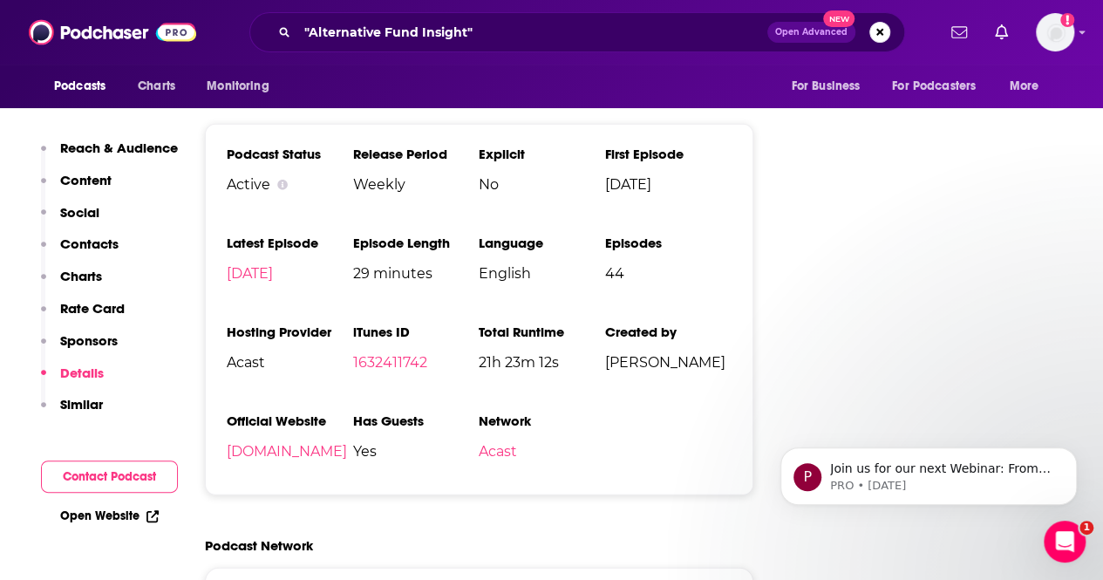
scroll to position [2239, 0]
drag, startPoint x: 733, startPoint y: 371, endPoint x: 609, endPoint y: 362, distance: 124.2
click at [609, 362] on span "[PERSON_NAME]" at bounding box center [668, 361] width 126 height 17
copy span "[PERSON_NAME]"
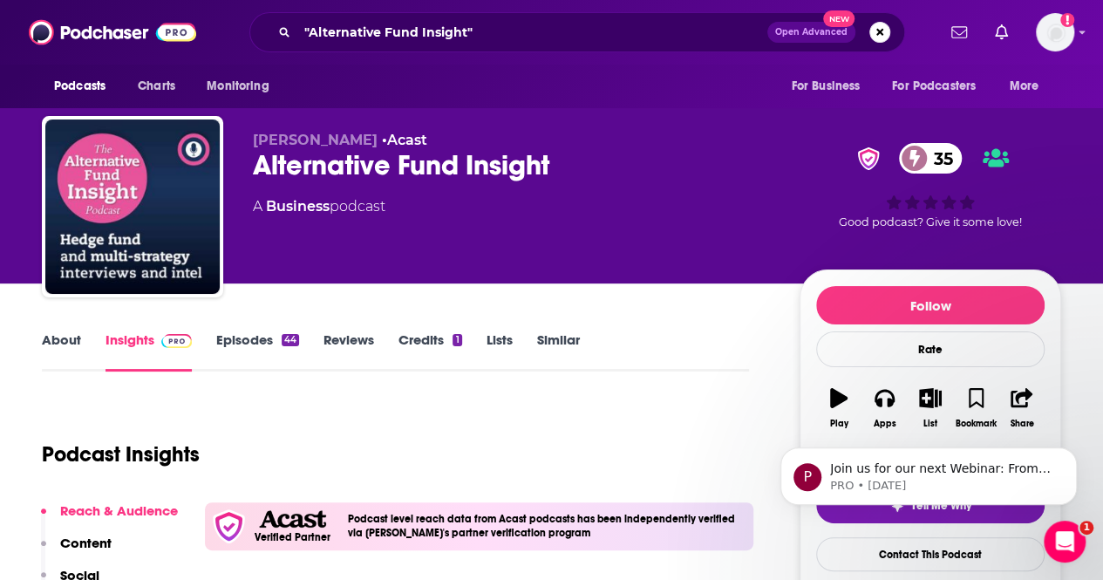
scroll to position [1, 0]
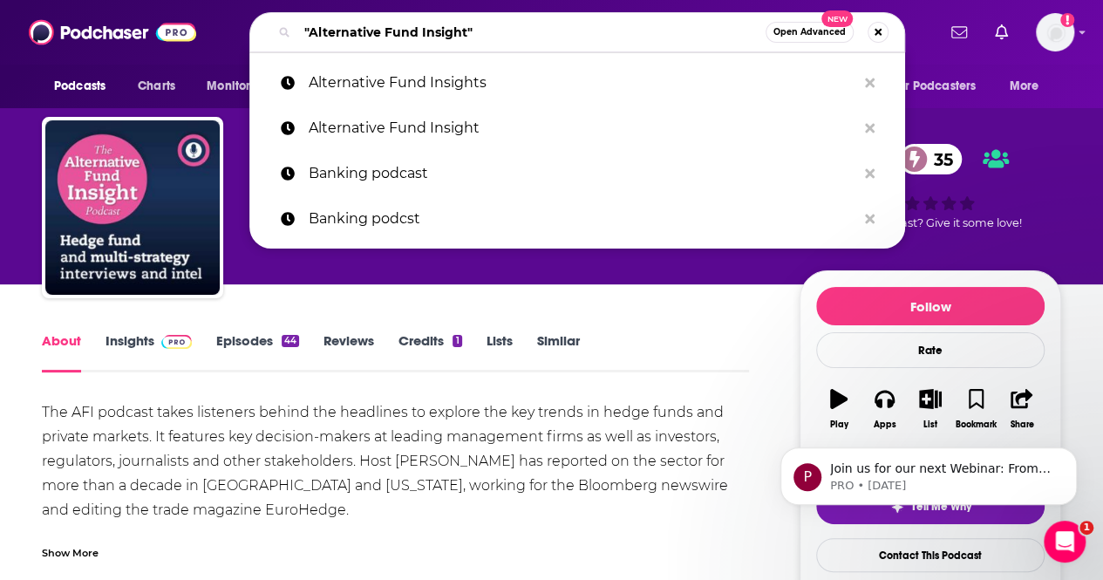
drag, startPoint x: 483, startPoint y: 32, endPoint x: 317, endPoint y: 35, distance: 165.7
click at [317, 35] on input ""Alternative Fund Insight"" at bounding box center [531, 32] width 468 height 28
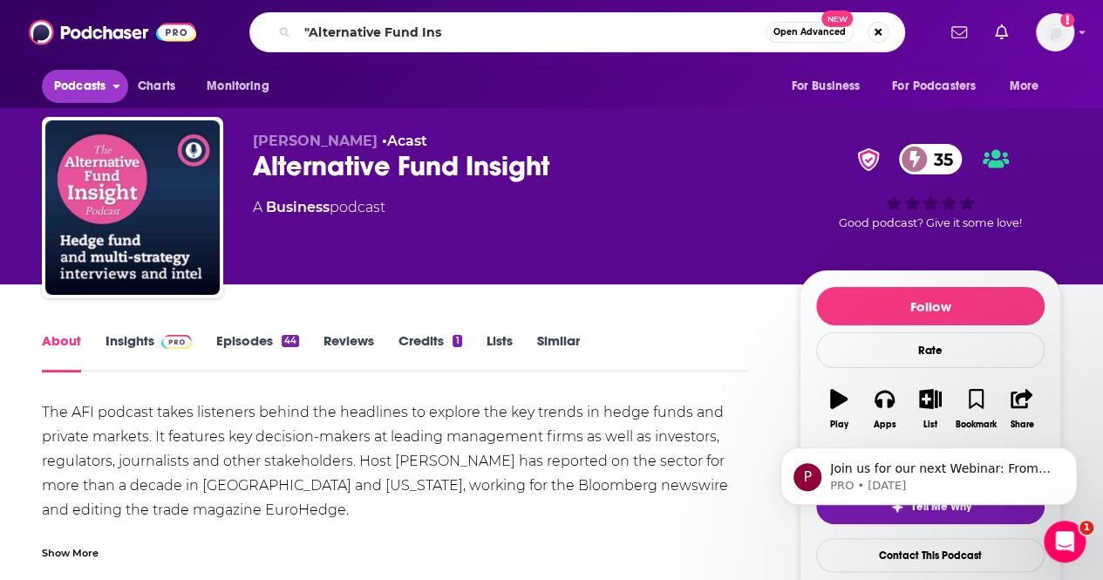
click at [72, 95] on span "Podcasts" at bounding box center [79, 86] width 51 height 24
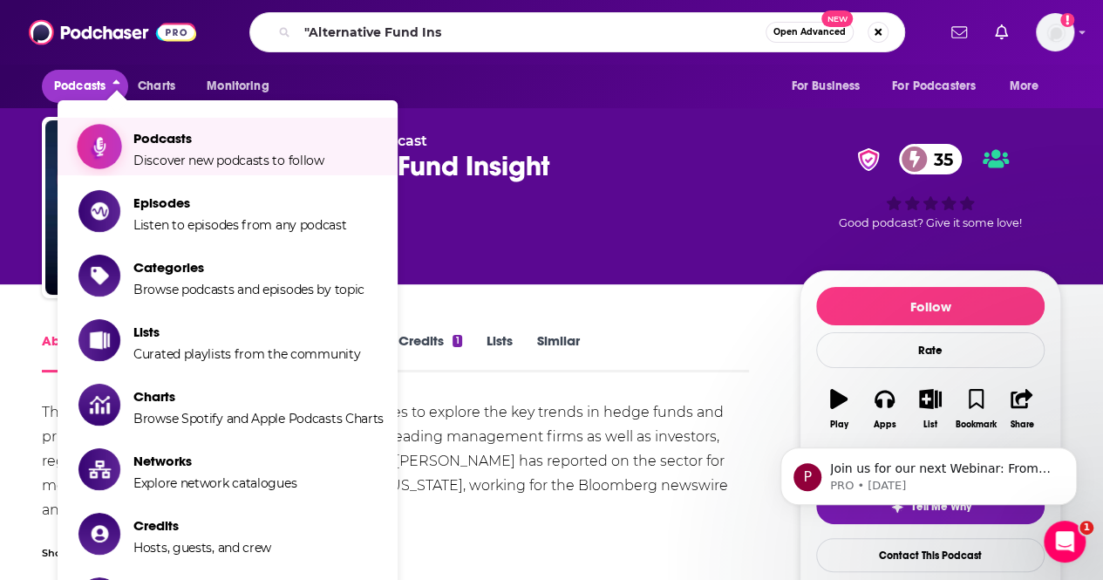
click at [160, 137] on span "Podcasts" at bounding box center [228, 138] width 191 height 17
type input ""Alternative Fund Insight""
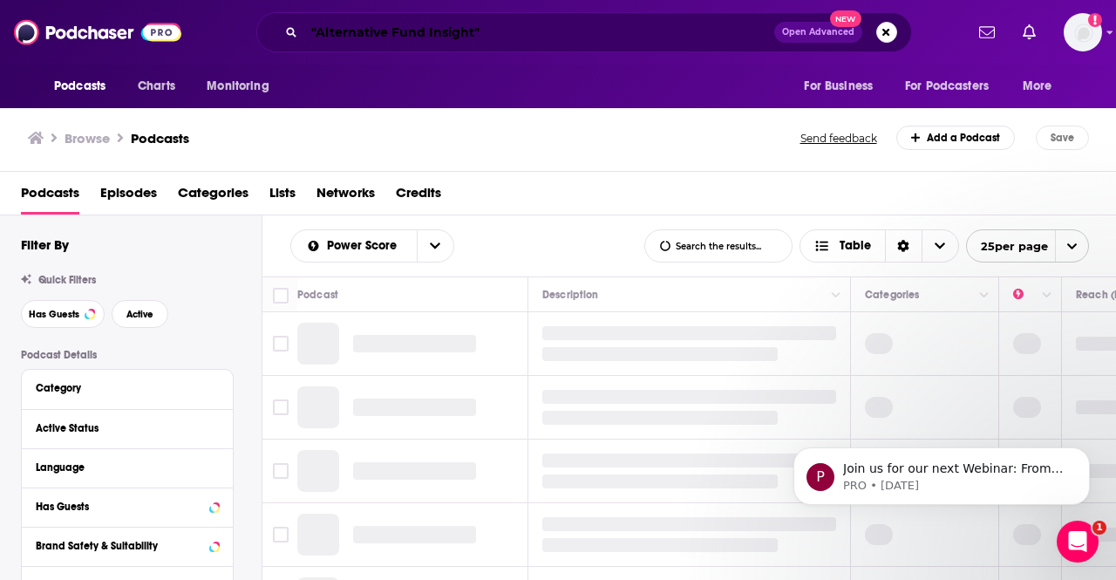
click at [345, 29] on input ""Alternative Fund Insight"" at bounding box center [539, 32] width 470 height 28
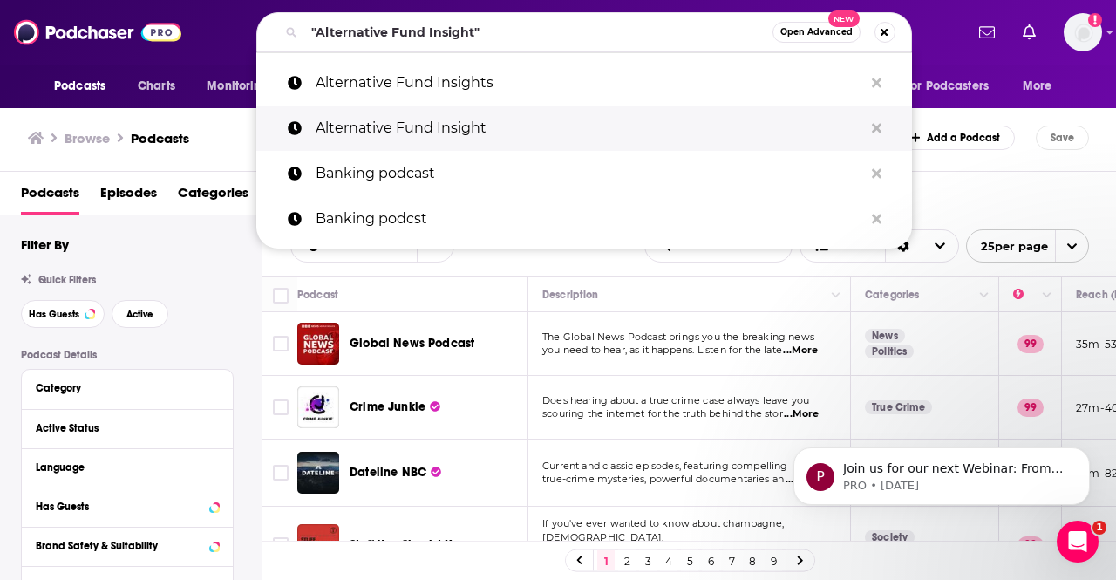
click at [365, 130] on p "Alternative Fund Insight" at bounding box center [590, 128] width 548 height 45
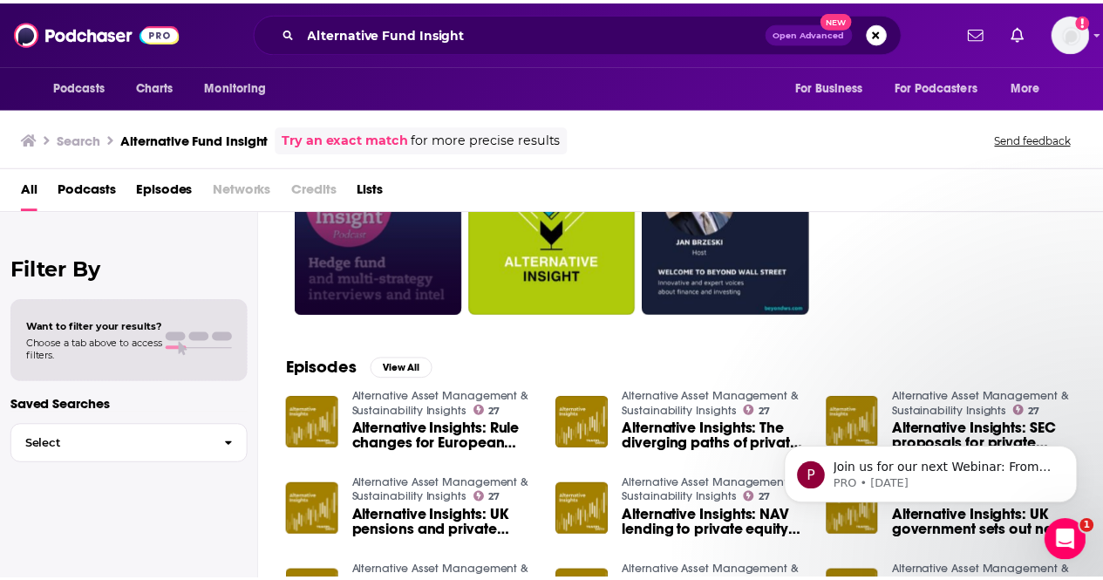
scroll to position [40, 0]
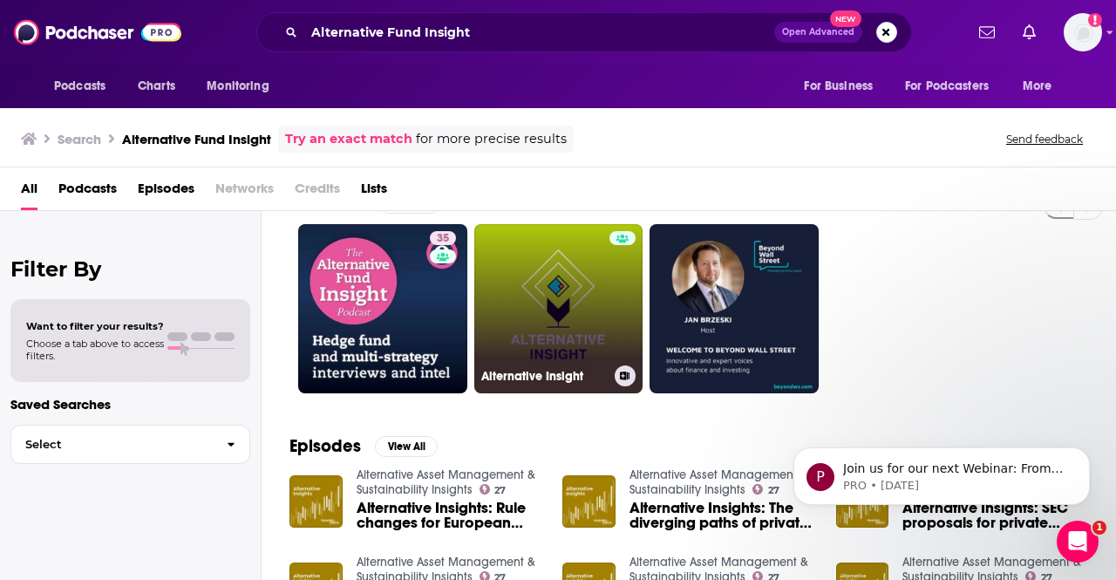
click at [545, 320] on link "Alternative Insight" at bounding box center [558, 308] width 169 height 169
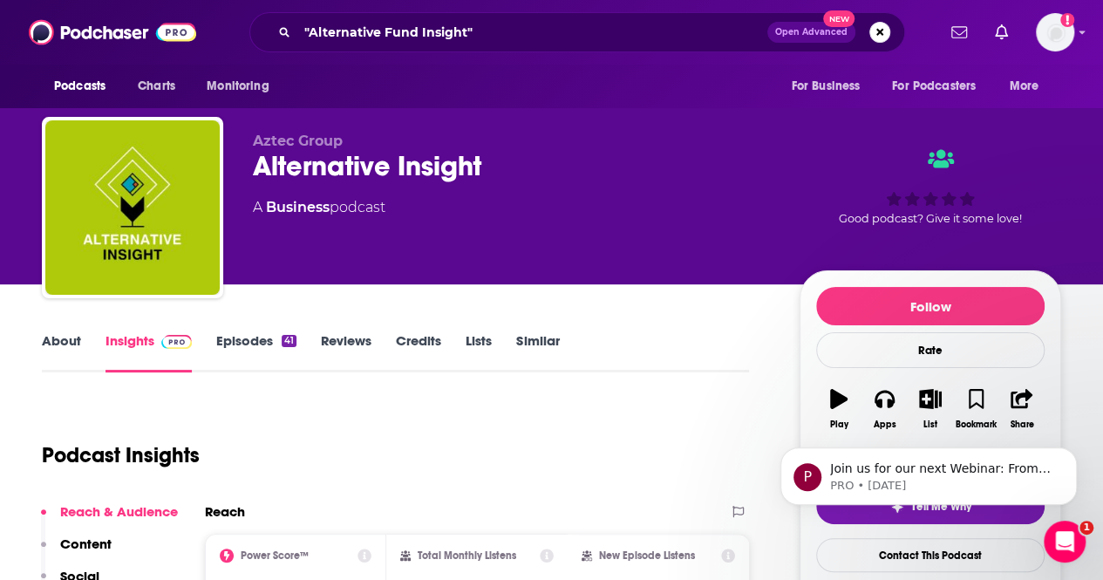
click at [62, 348] on link "About" at bounding box center [61, 352] width 39 height 40
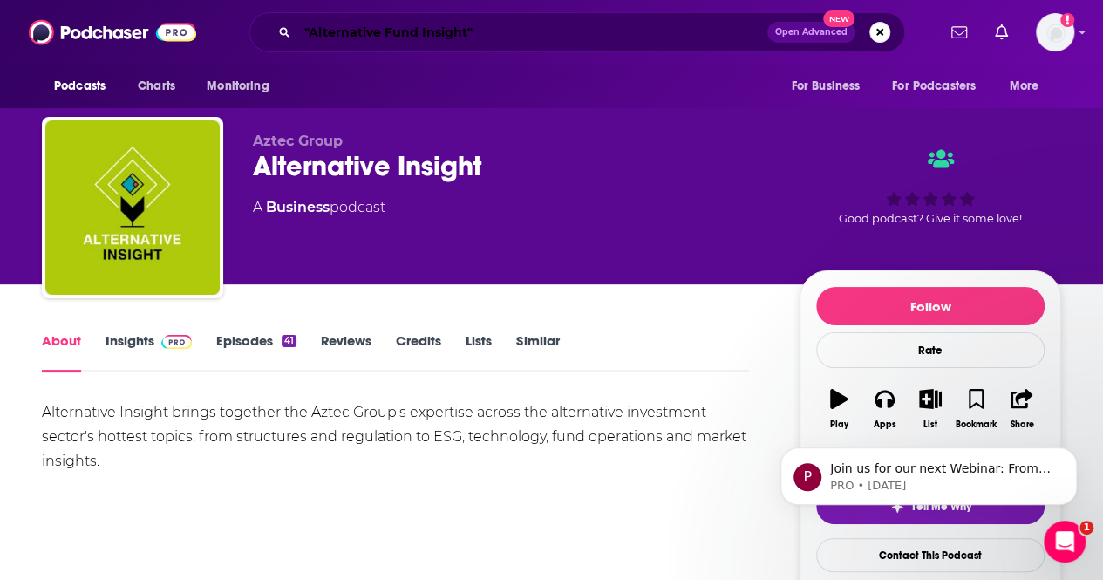
click at [497, 25] on input ""Alternative Fund Insight"" at bounding box center [532, 32] width 470 height 28
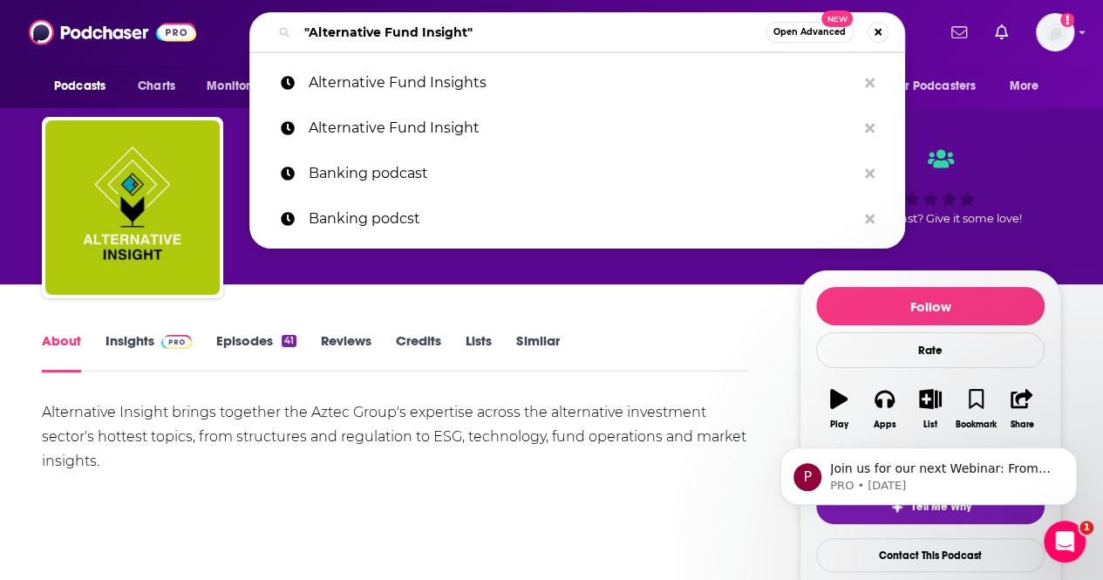
click at [497, 25] on input ""Alternative Fund Insight"" at bounding box center [531, 32] width 468 height 28
click at [410, 31] on input ""Alternative Fund Insight"" at bounding box center [531, 32] width 468 height 28
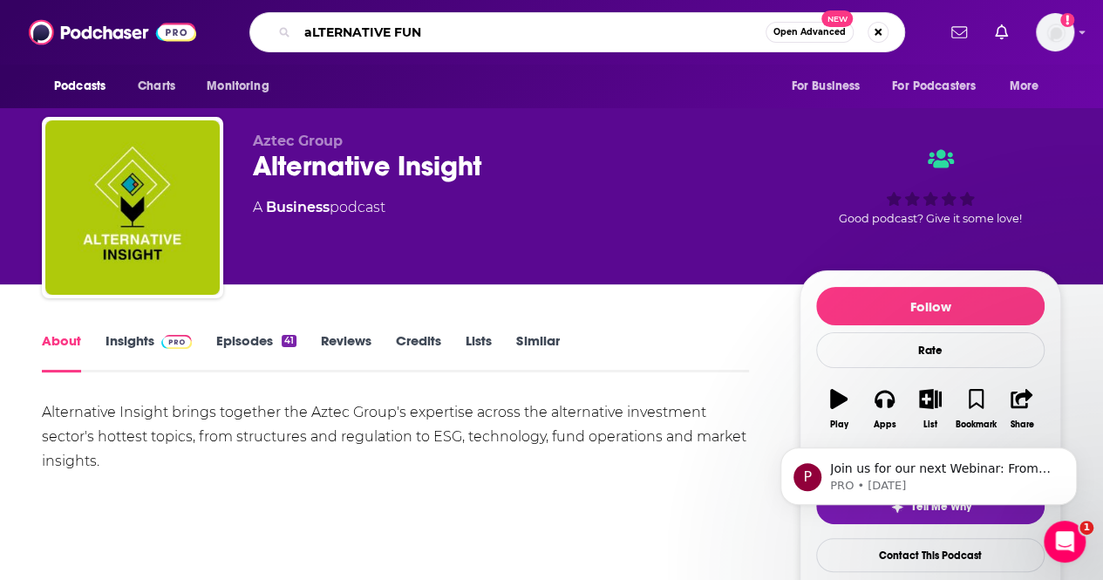
type input "aLTERNATIVE FUND"
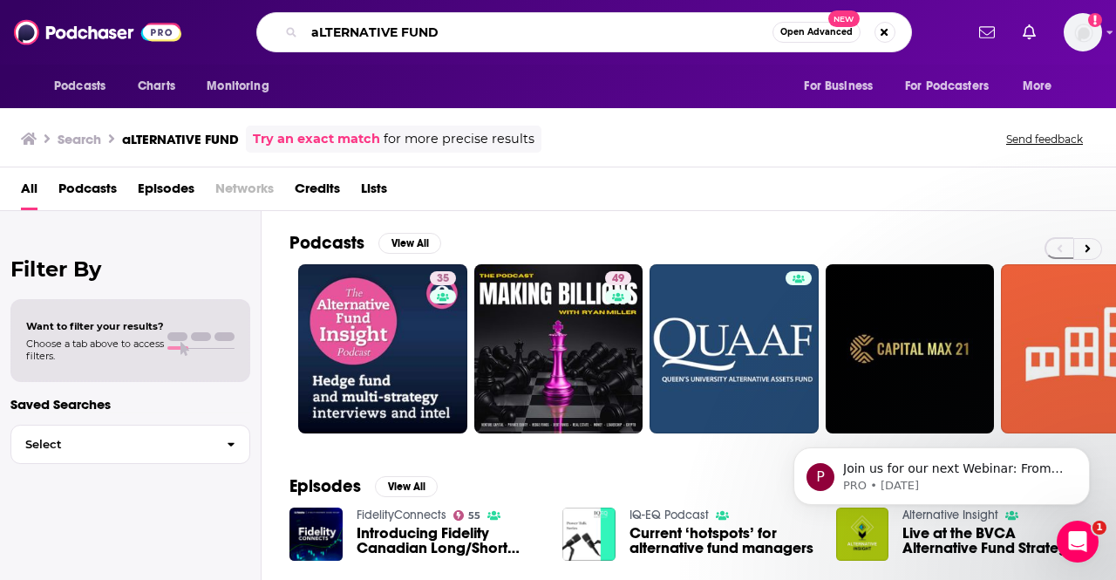
click at [377, 19] on input "aLTERNATIVE FUND" at bounding box center [538, 32] width 468 height 28
paste input "Alt Funds Network"
type input "Alt Funds Network"
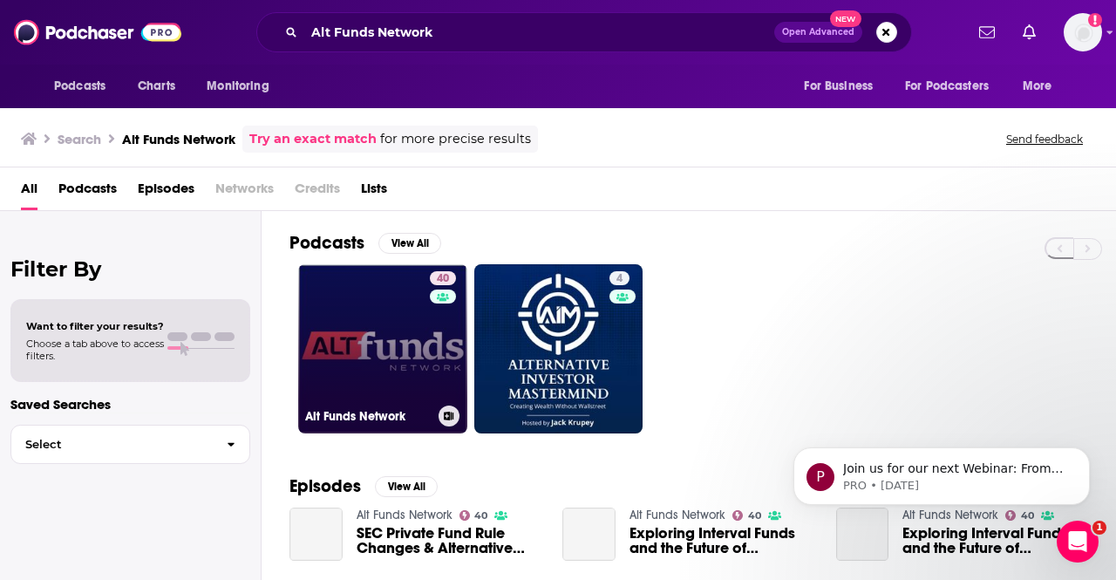
click at [413, 364] on link "40 Alt Funds Network" at bounding box center [382, 348] width 169 height 169
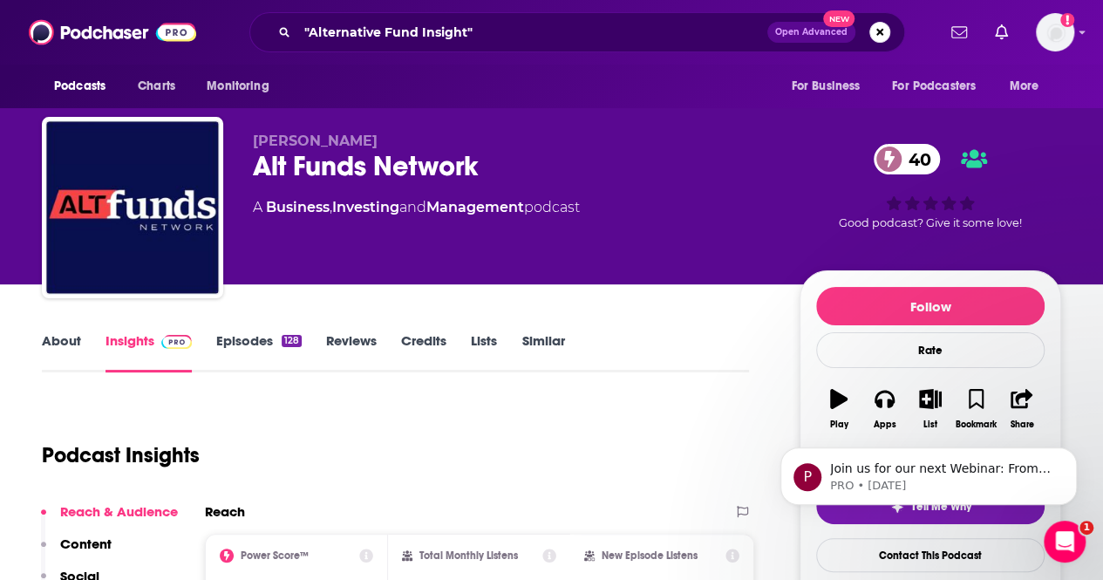
click at [243, 338] on link "Episodes 128" at bounding box center [258, 352] width 85 height 40
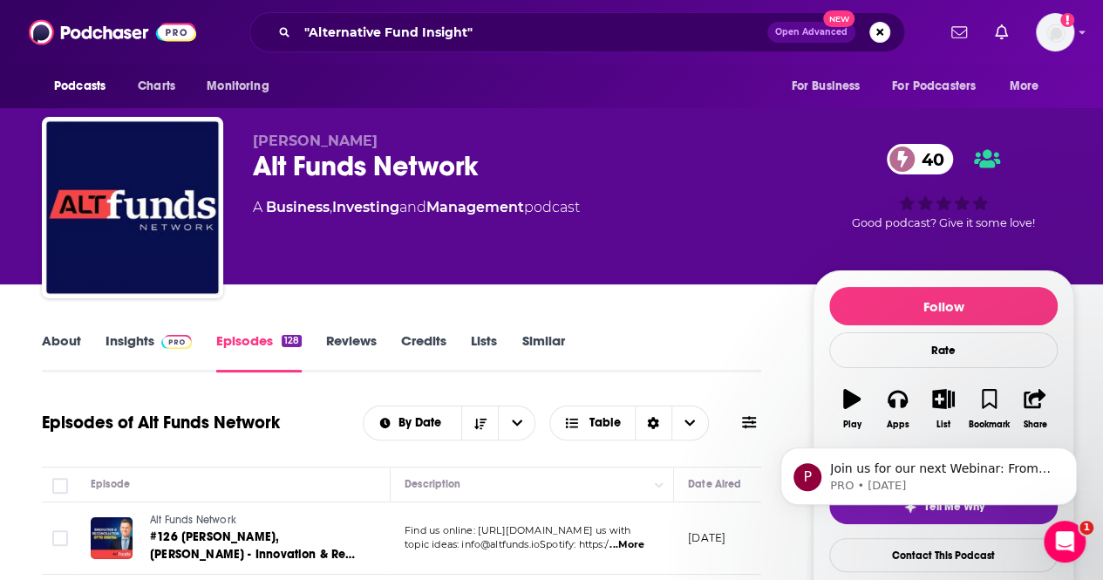
scroll to position [173, 0]
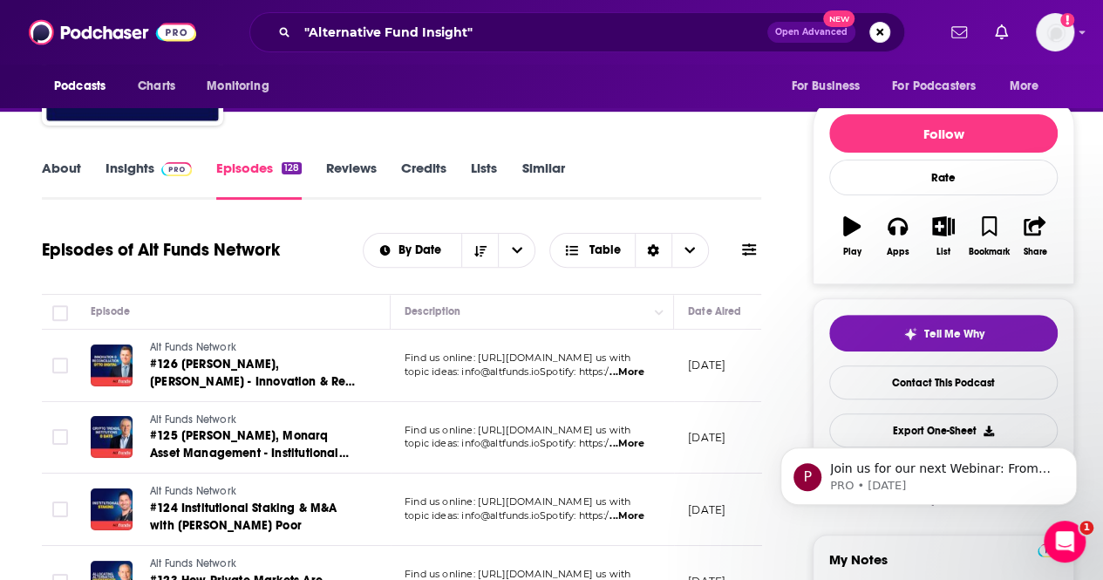
click at [132, 168] on link "Insights" at bounding box center [149, 180] width 86 height 40
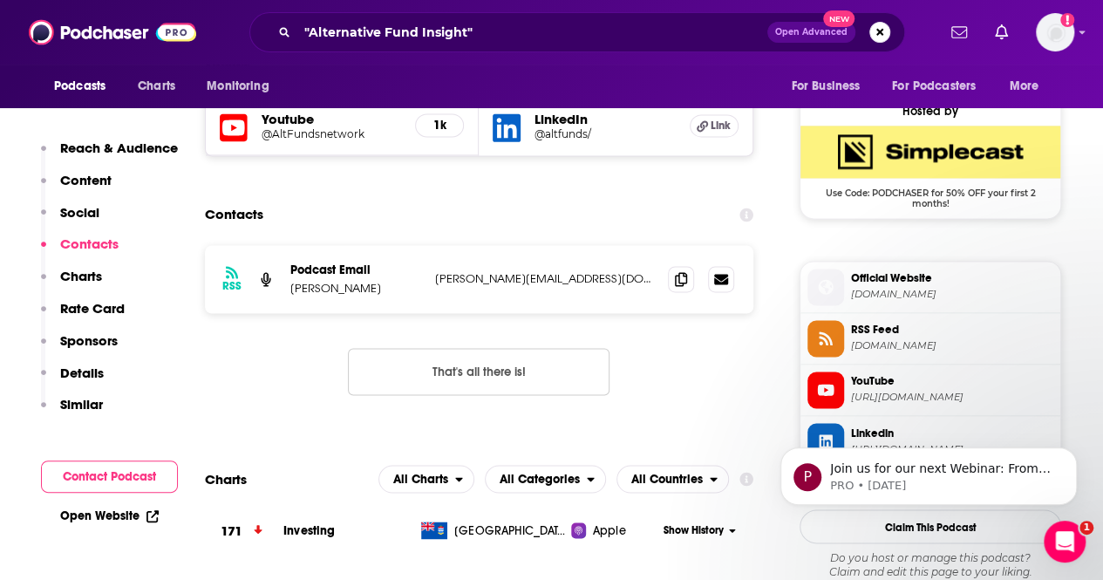
scroll to position [1251, 0]
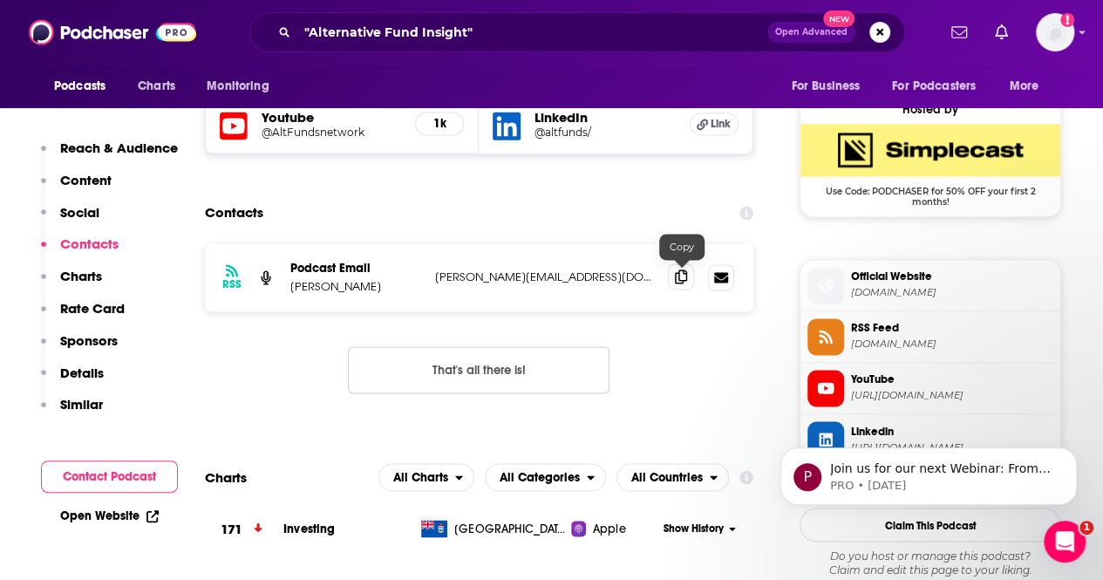
click at [685, 278] on icon at bounding box center [681, 276] width 12 height 14
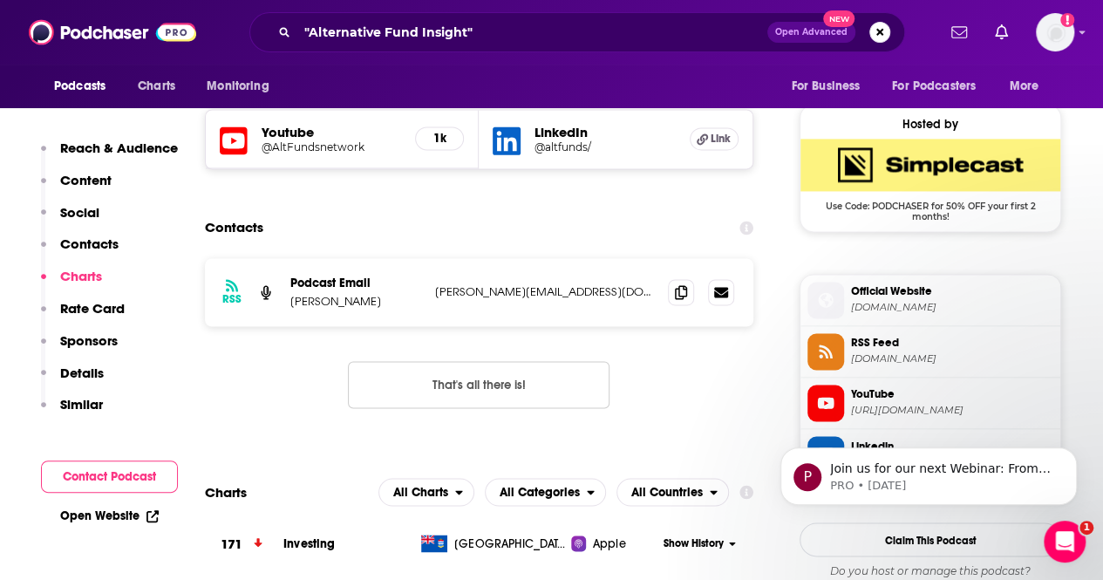
scroll to position [1233, 0]
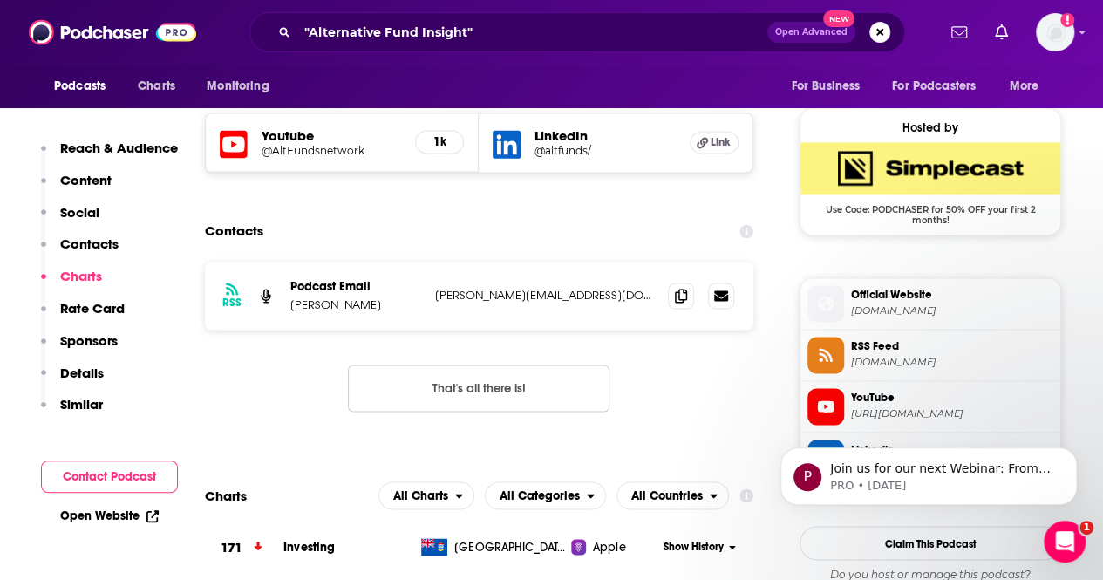
click at [895, 290] on span "Official Website" at bounding box center [952, 295] width 202 height 16
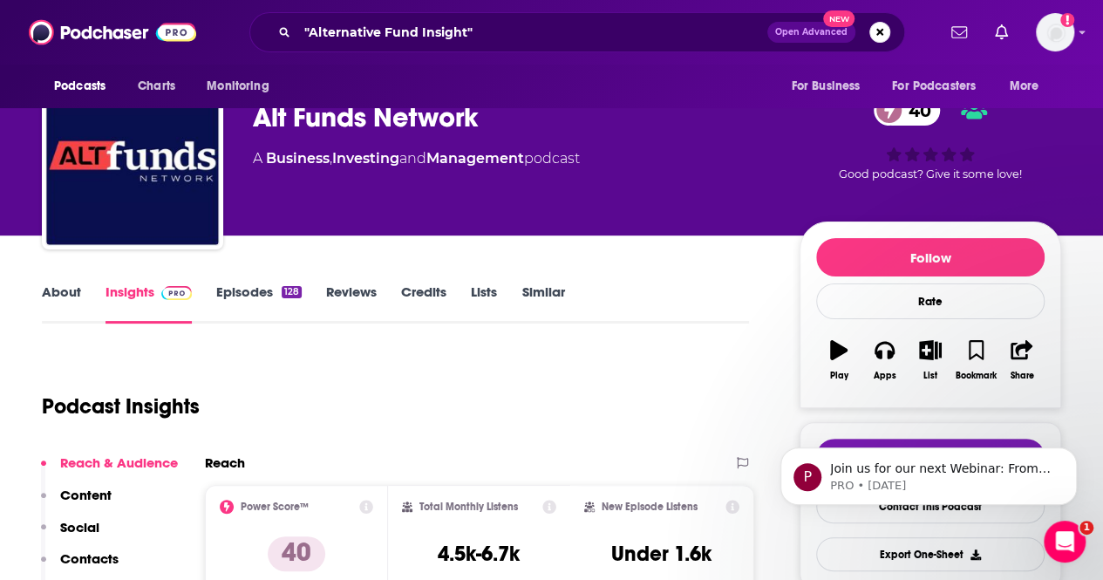
scroll to position [0, 0]
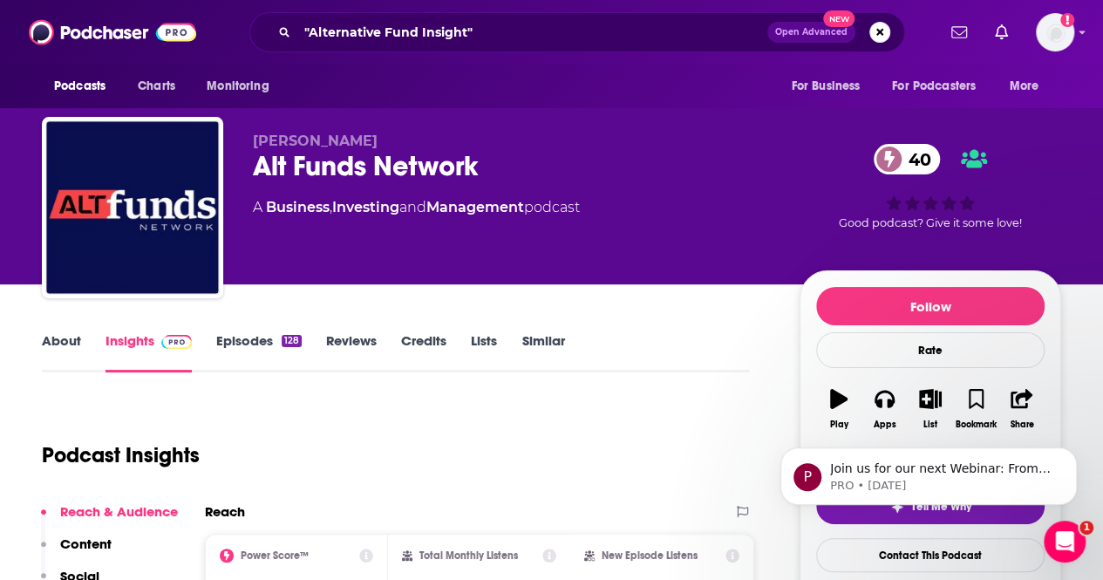
click at [43, 341] on link "About" at bounding box center [61, 352] width 39 height 40
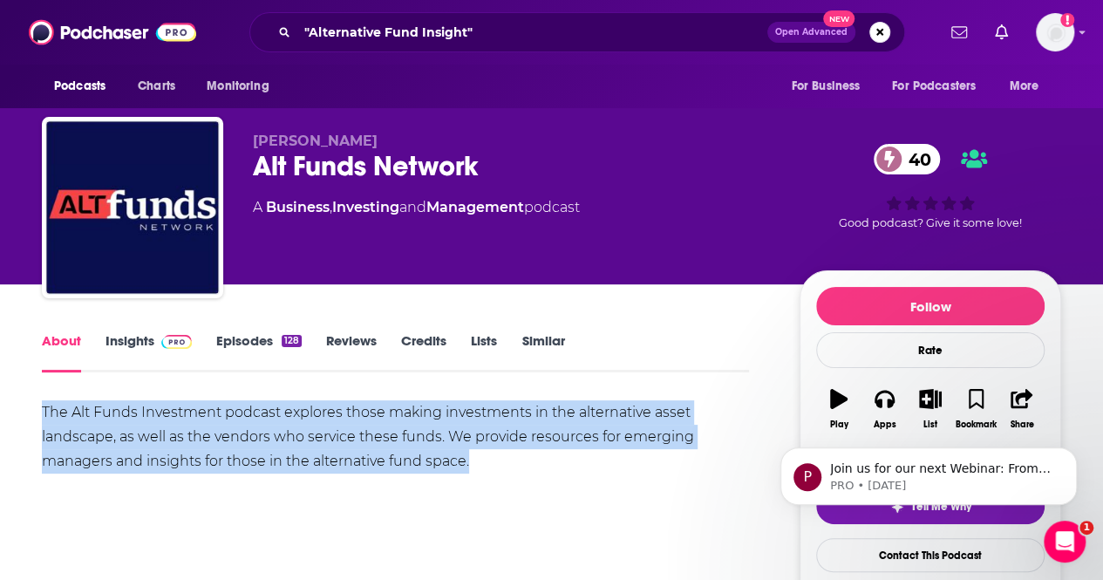
drag, startPoint x: 504, startPoint y: 469, endPoint x: 33, endPoint y: 407, distance: 475.0
copy div "The Alt Funds Investment podcast explores those making investments in the alter…"
